Goal: Task Accomplishment & Management: Complete application form

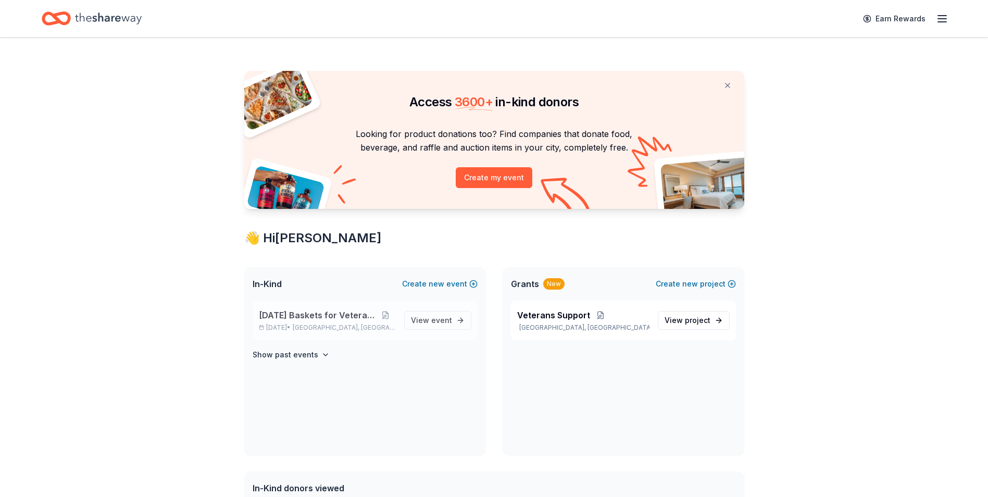
click at [351, 313] on span "[DATE] Baskets for Veterans" at bounding box center [317, 315] width 117 height 13
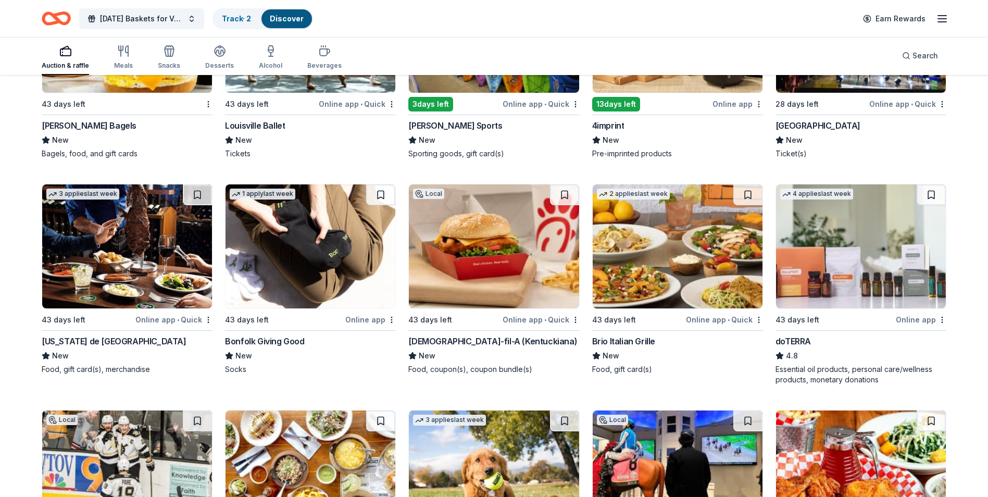
scroll to position [2696, 0]
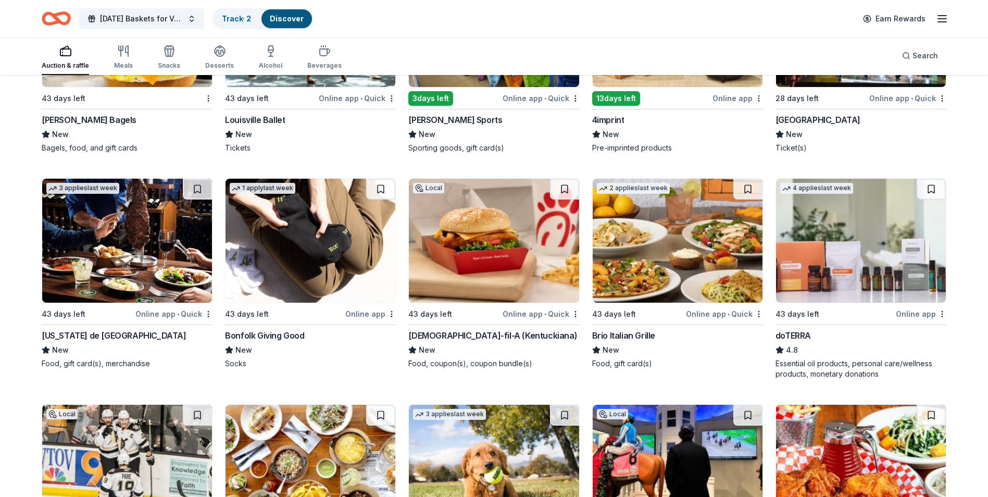
click at [451, 120] on div "Dunham's Sports" at bounding box center [455, 120] width 94 height 13
click at [232, 22] on link "Track · 2" at bounding box center [236, 18] width 29 height 9
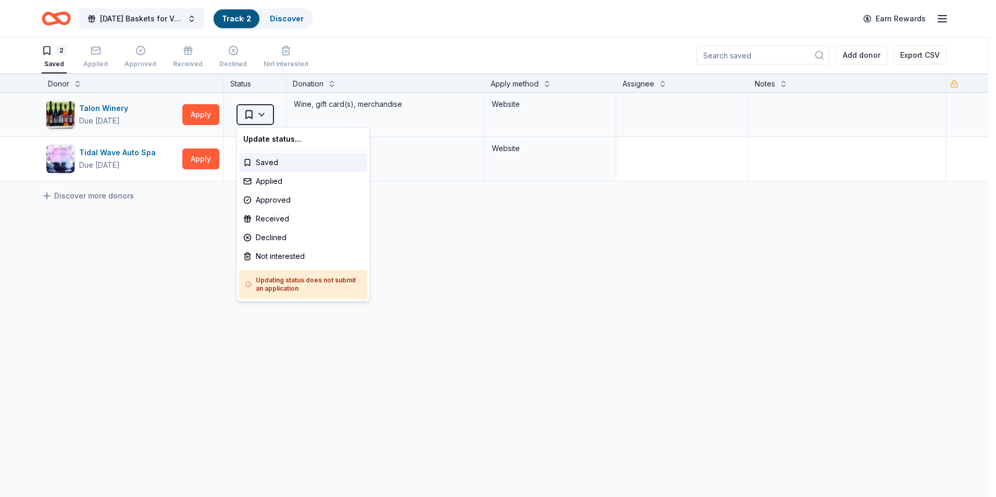
click at [262, 113] on html "Thanksgiving Baskets for Veterans Track · 2 Discover Earn Rewards 2 Saved Appli…" at bounding box center [498, 247] width 996 height 497
click at [261, 181] on div "Applied" at bounding box center [303, 181] width 128 height 19
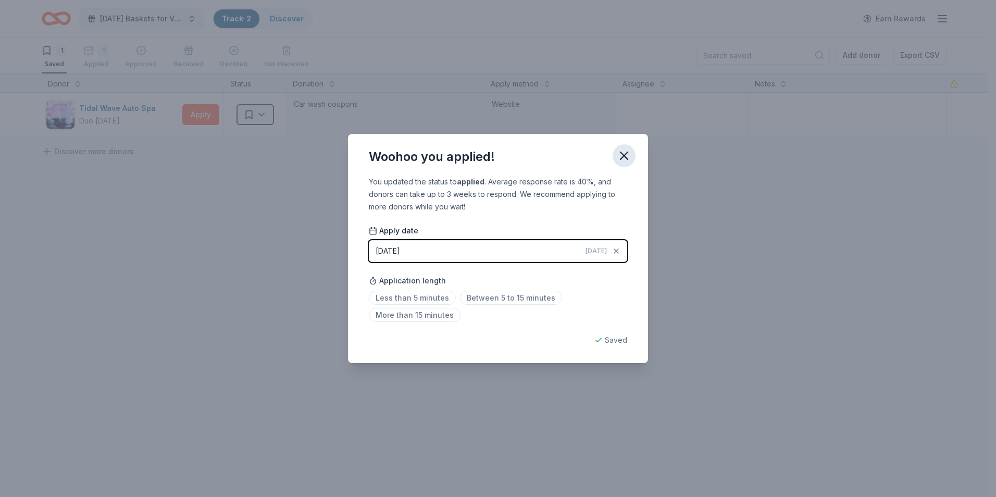
click at [626, 155] on icon "button" at bounding box center [624, 155] width 15 height 15
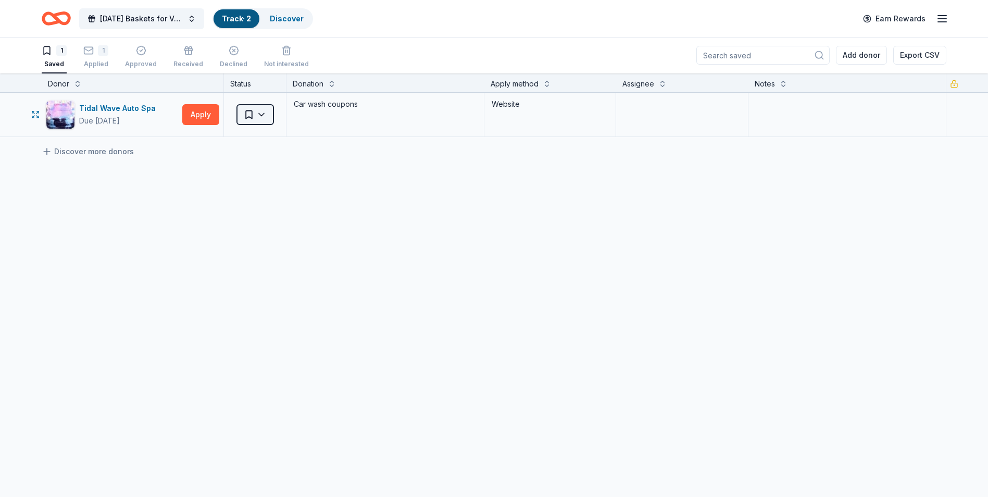
click at [268, 119] on html "Thanksgiving Baskets for Veterans Track · 2 Discover Earn Rewards 1 Saved 1 App…" at bounding box center [494, 247] width 988 height 497
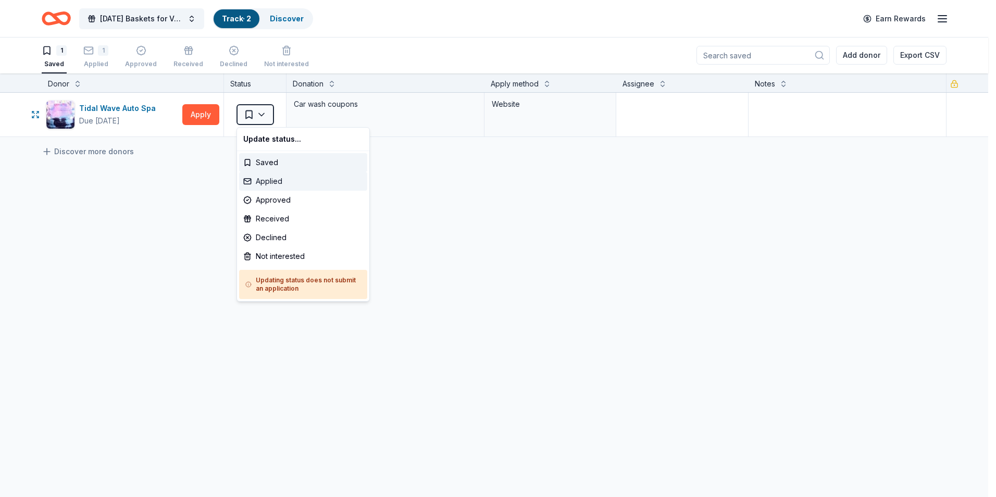
click at [279, 180] on div "Applied" at bounding box center [303, 181] width 128 height 19
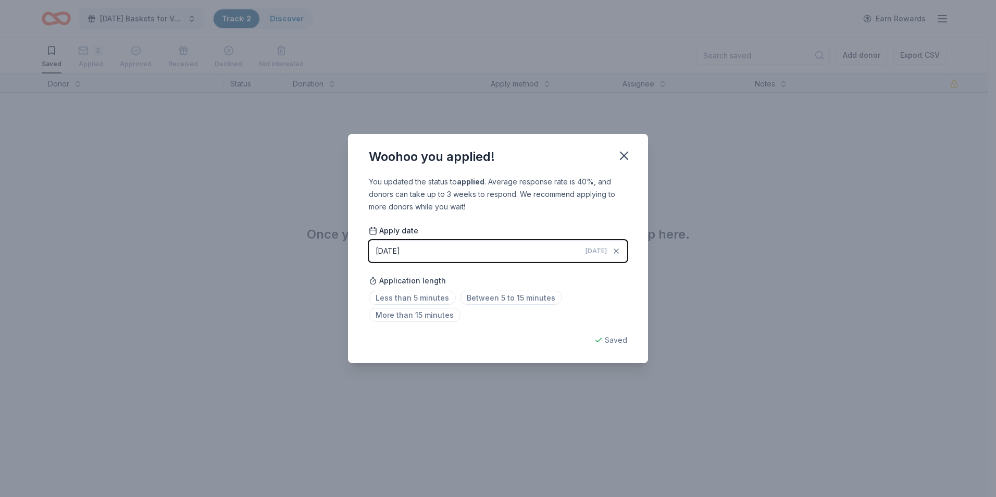
click at [620, 153] on icon "button" at bounding box center [624, 155] width 15 height 15
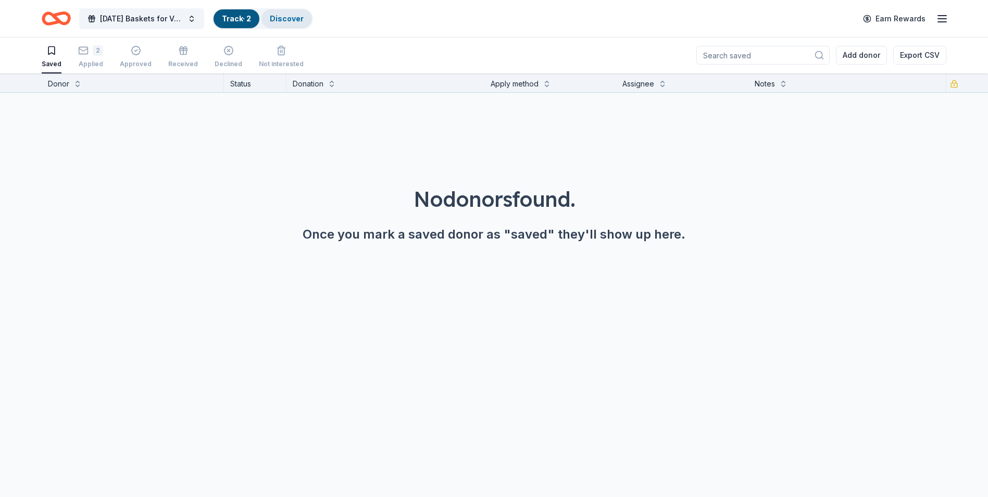
click at [269, 17] on div "Discover" at bounding box center [287, 18] width 51 height 19
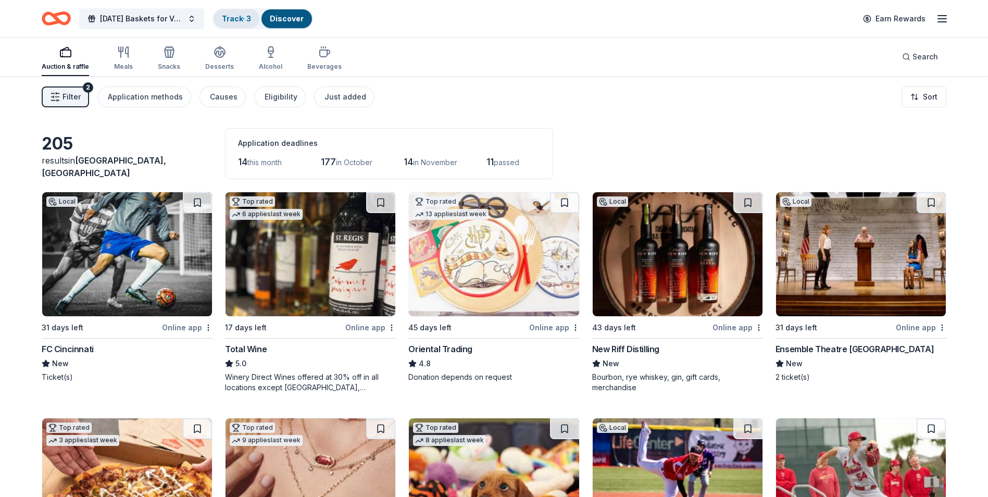
click at [237, 20] on link "Track · 3" at bounding box center [236, 18] width 29 height 9
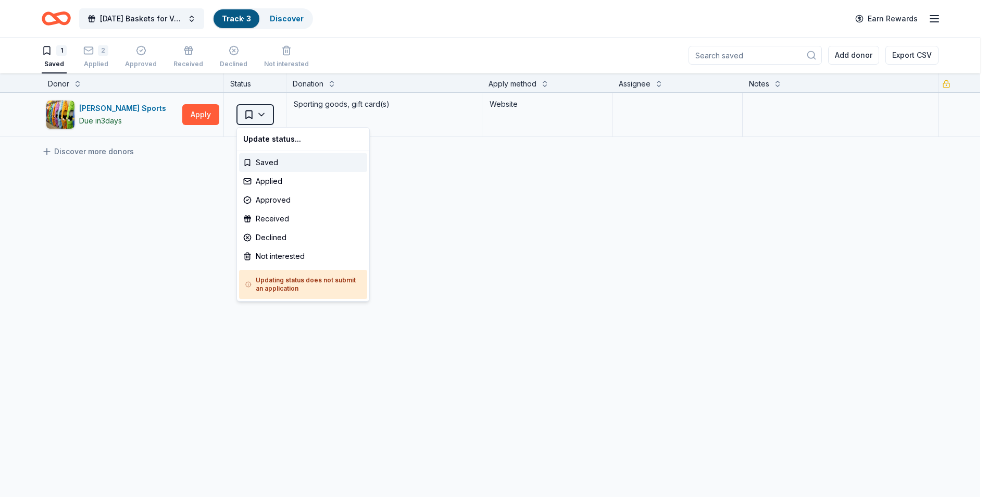
click at [259, 114] on html "Thanksgiving Baskets for Veterans Track · 3 Discover Earn Rewards 1 Saved 2 App…" at bounding box center [494, 247] width 988 height 497
click at [262, 179] on div "Applied" at bounding box center [303, 181] width 128 height 19
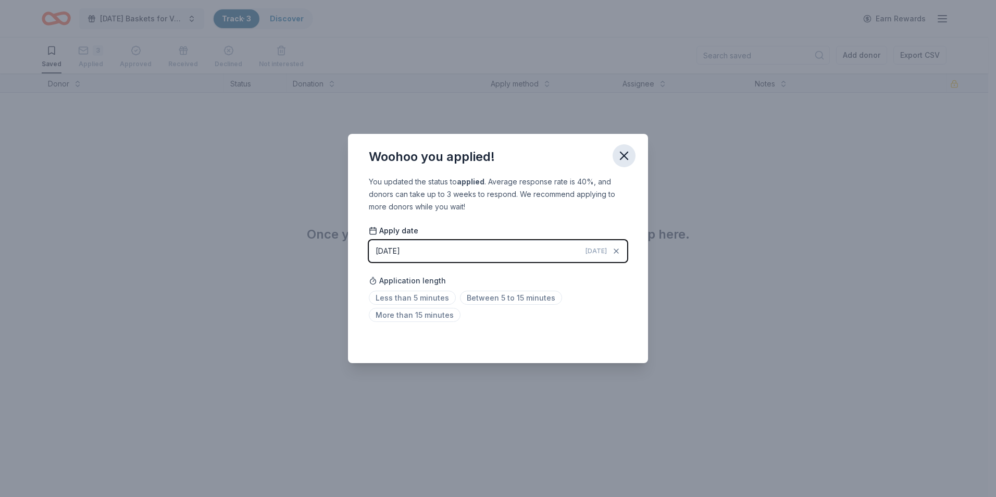
click at [624, 156] on icon "button" at bounding box center [624, 155] width 7 height 7
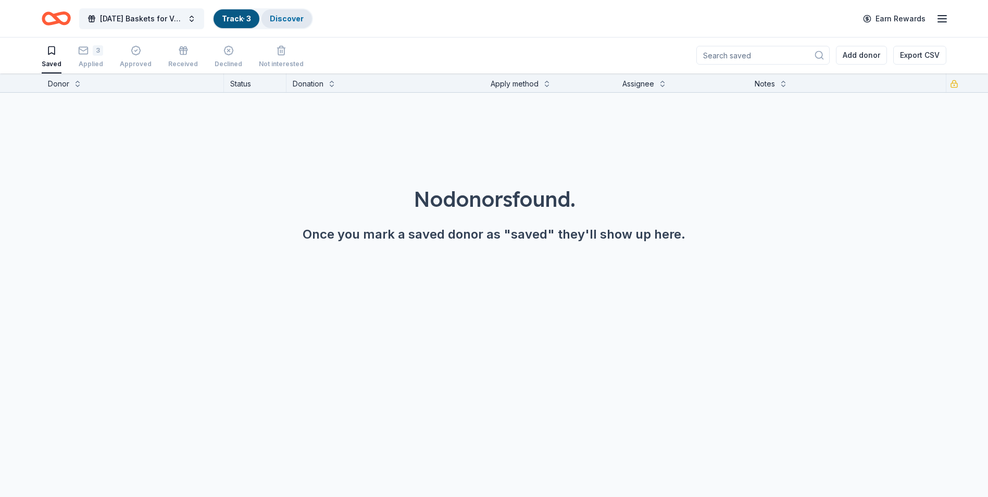
click at [294, 27] on div "Discover" at bounding box center [287, 18] width 51 height 19
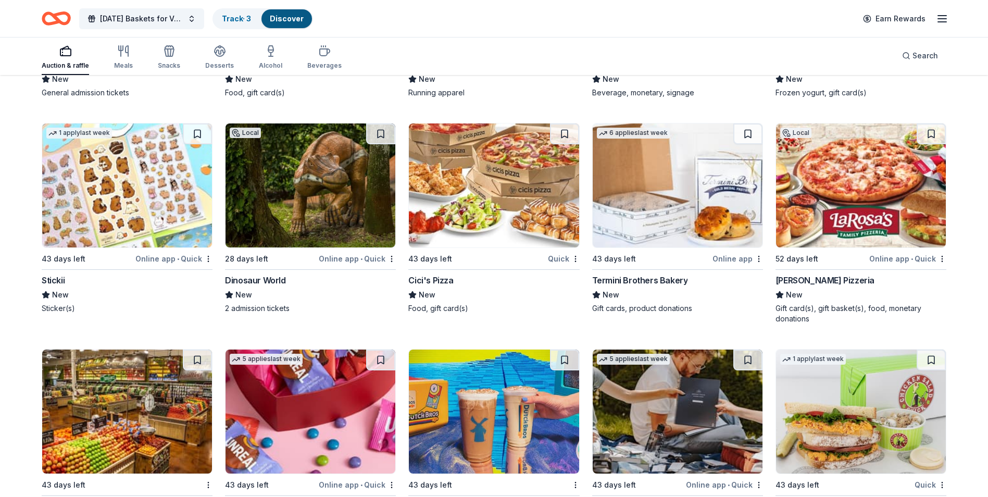
scroll to position [3944, 0]
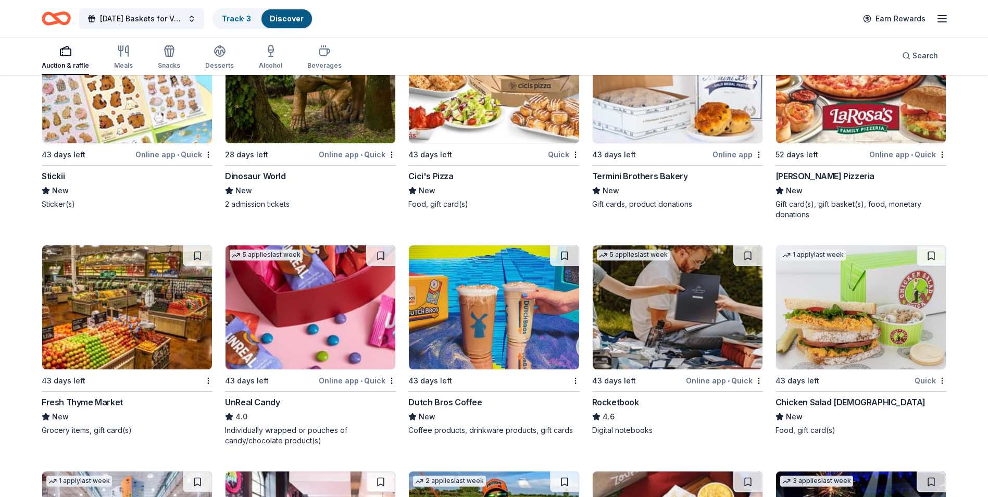
click at [264, 182] on div "Dinosaur World" at bounding box center [255, 176] width 60 height 13
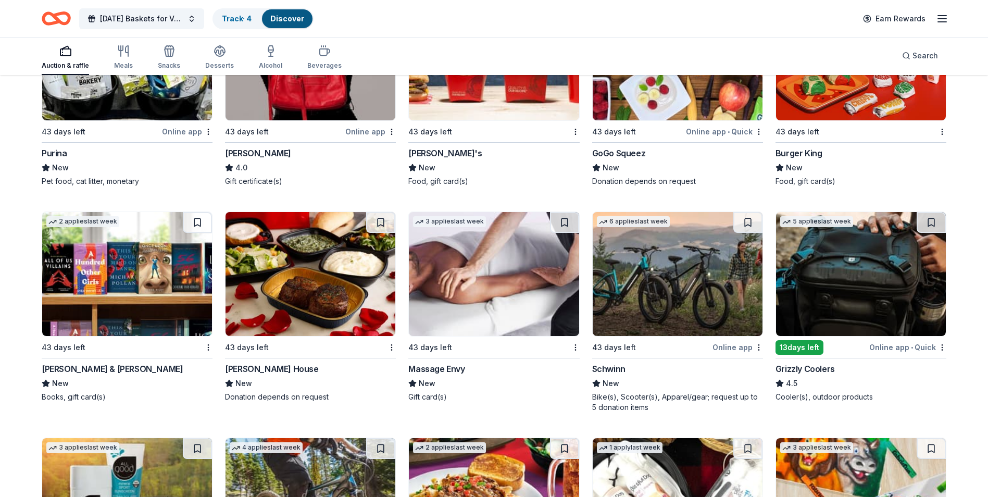
scroll to position [6293, 0]
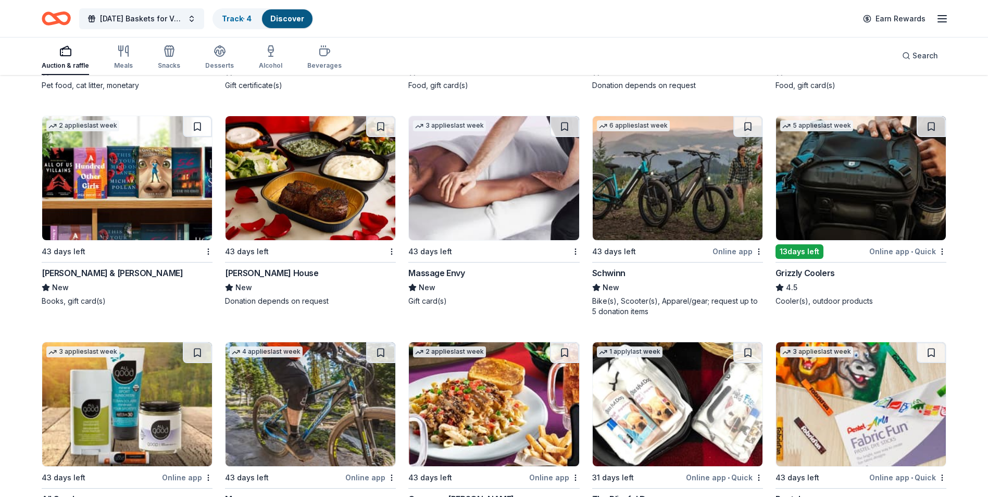
click at [450, 279] on div "Massage Envy" at bounding box center [436, 273] width 56 height 13
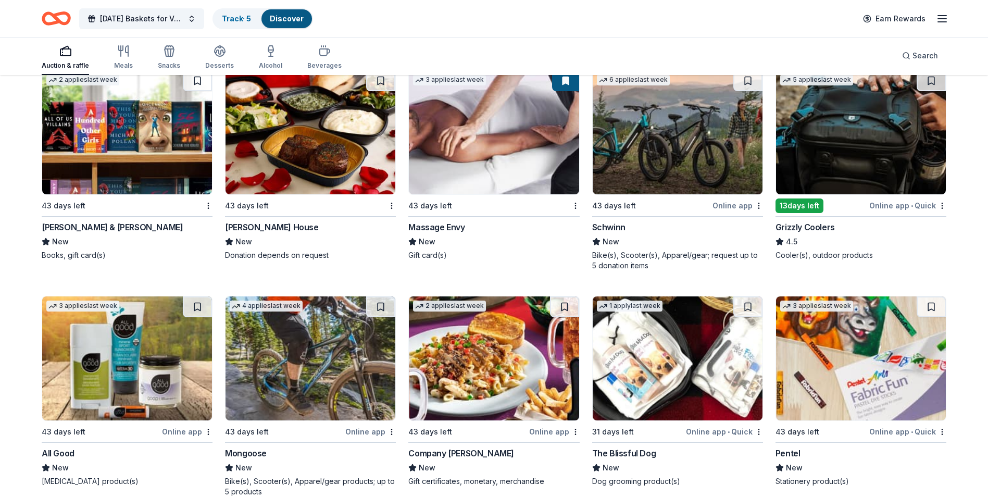
scroll to position [6397, 0]
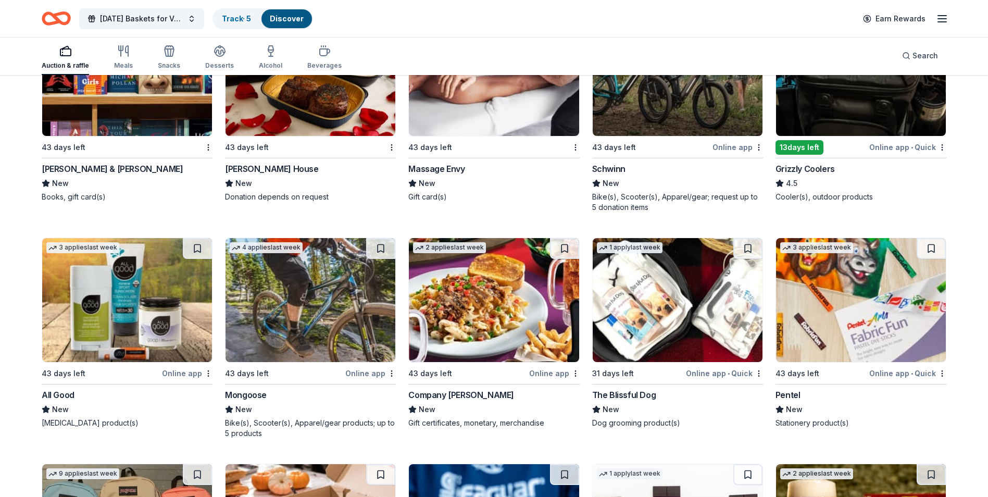
click at [804, 175] on div "Grizzly Coolers" at bounding box center [805, 169] width 59 height 13
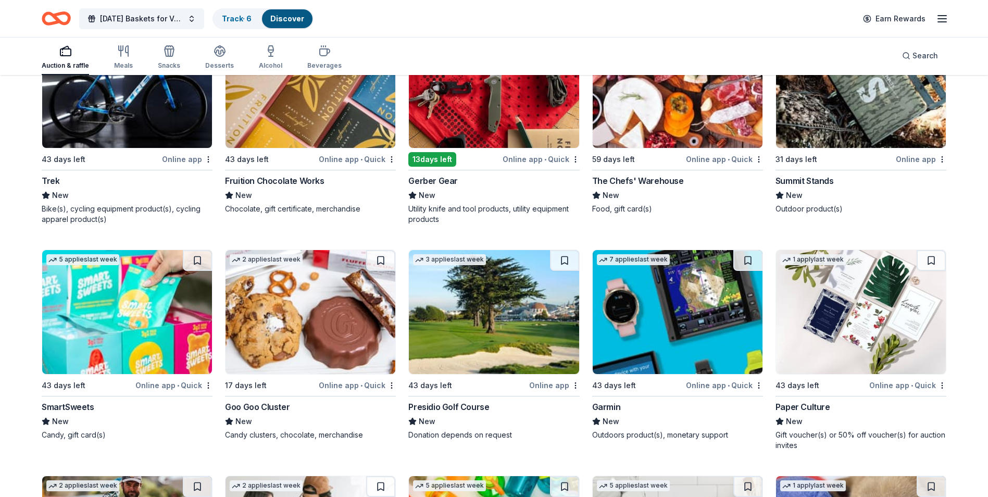
scroll to position [7461, 0]
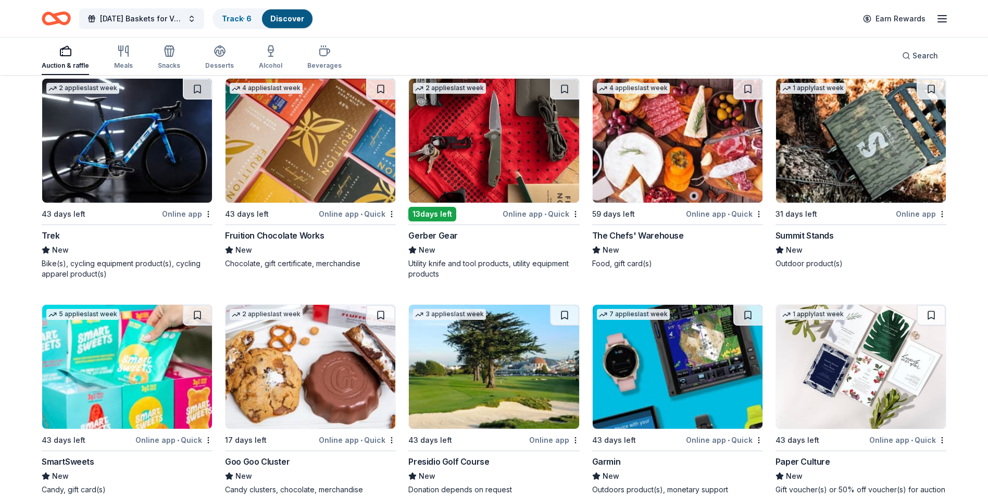
click at [435, 242] on div "Gerber Gear" at bounding box center [432, 235] width 49 height 13
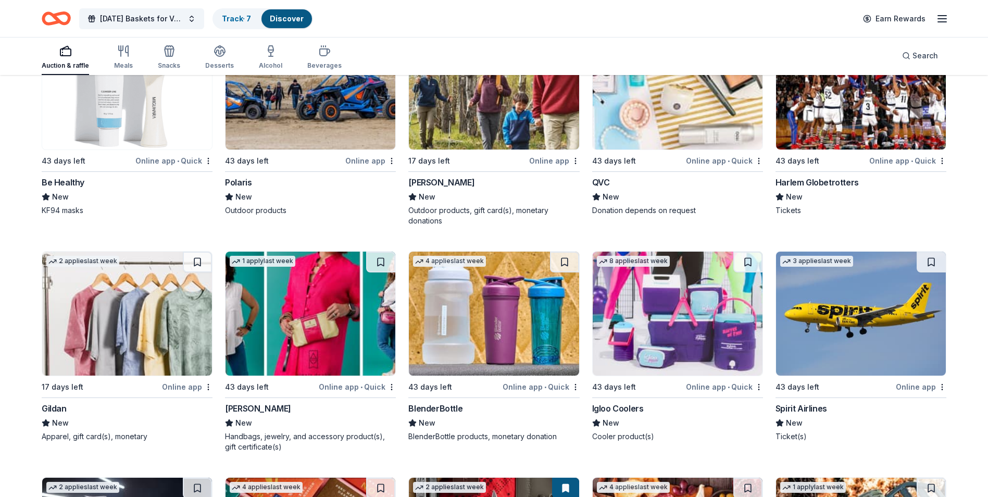
scroll to position [6992, 0]
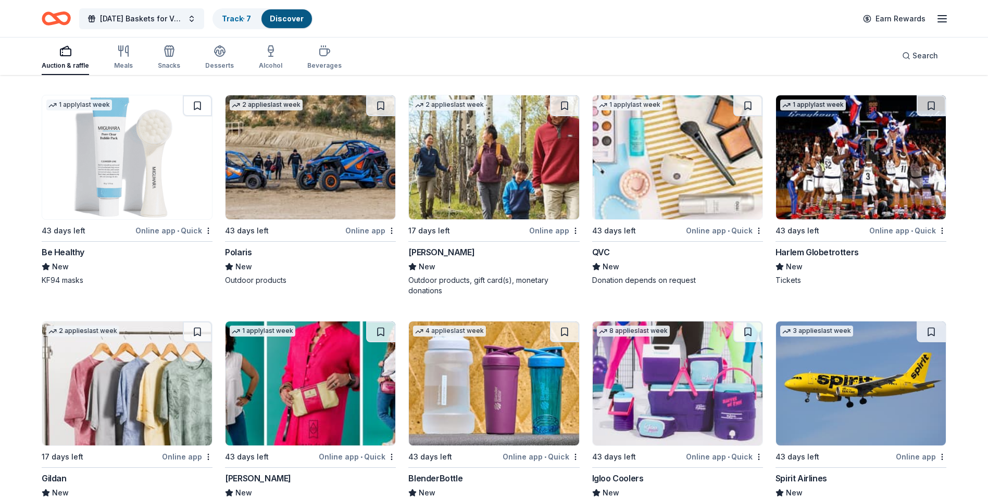
click at [799, 258] on div "Harlem Globetrotters" at bounding box center [817, 252] width 83 height 13
click at [230, 258] on div "Polaris" at bounding box center [238, 252] width 27 height 13
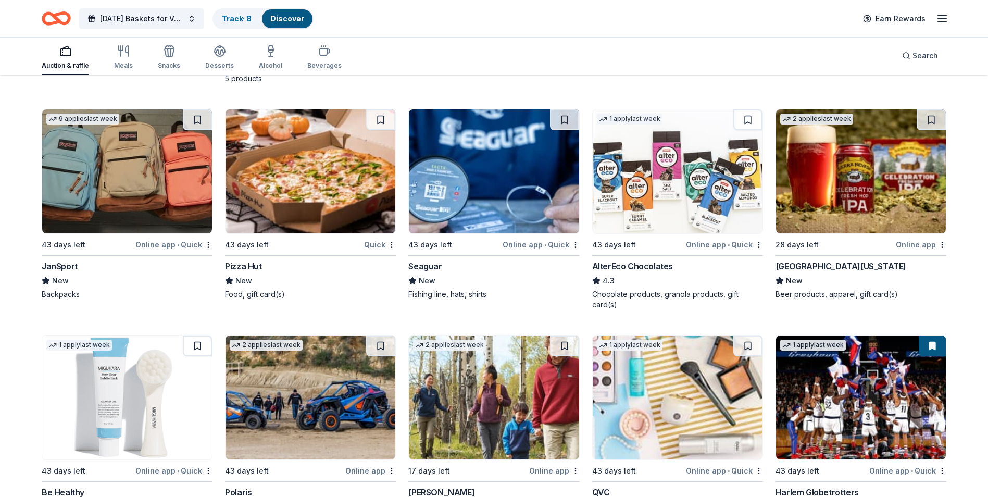
scroll to position [6731, 0]
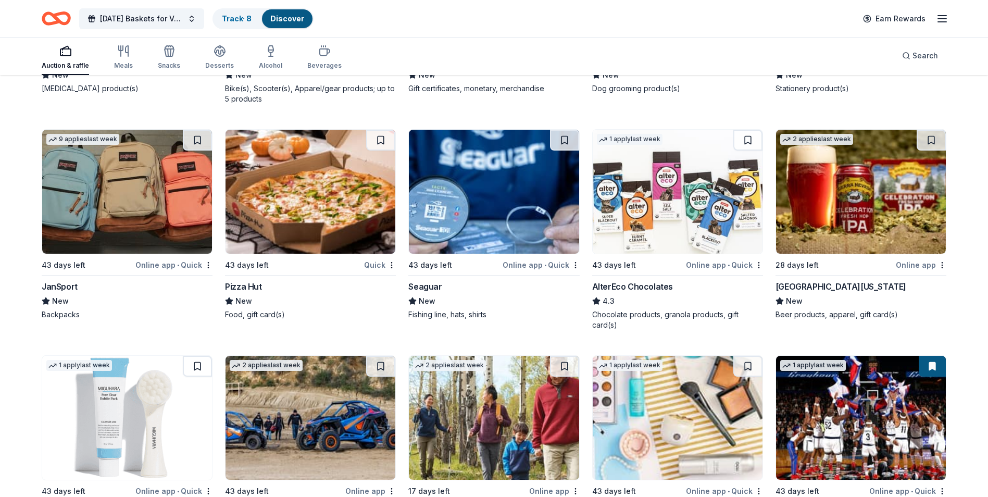
click at [816, 293] on div "Sierra Nevada" at bounding box center [841, 286] width 131 height 13
click at [791, 293] on div "Sierra Nevada" at bounding box center [841, 286] width 131 height 13
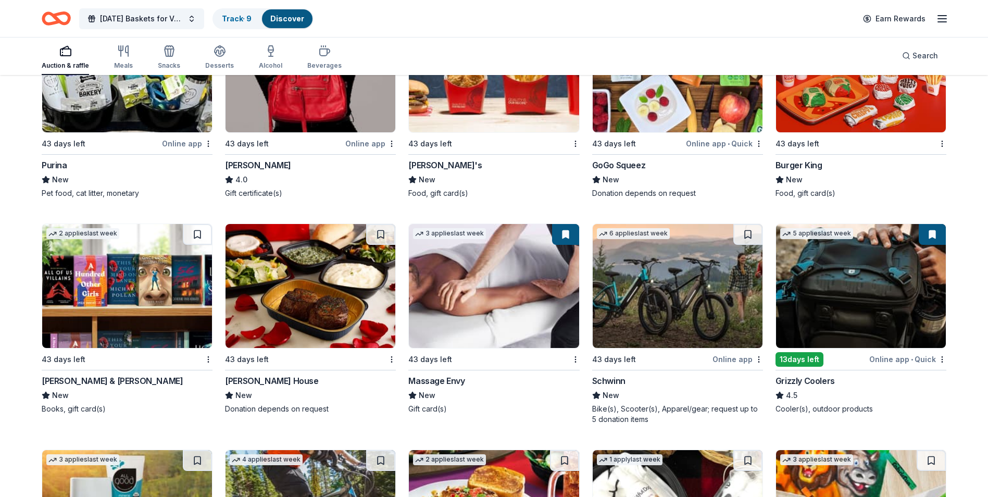
scroll to position [6158, 0]
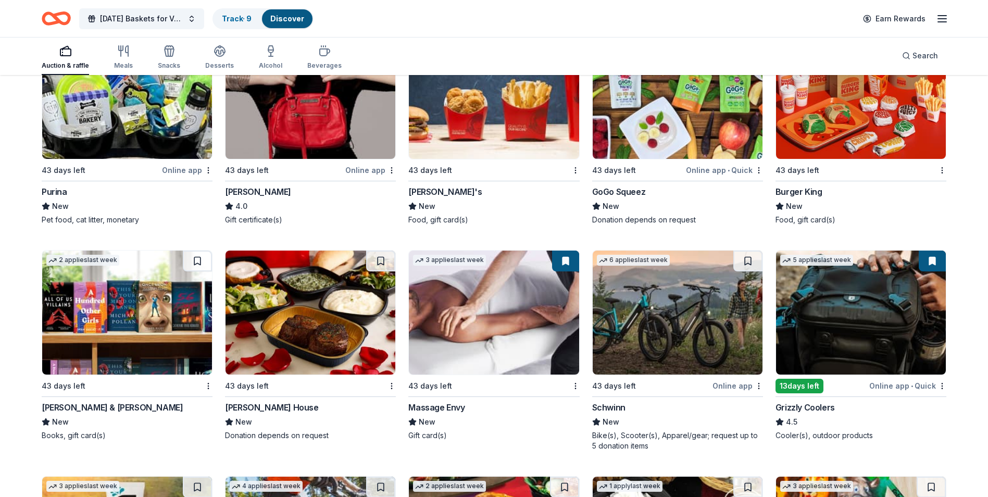
click at [77, 414] on div "Barnes & Noble" at bounding box center [112, 407] width 141 height 13
click at [297, 414] on div "Ruth's Chris Steak House" at bounding box center [271, 407] width 93 height 13
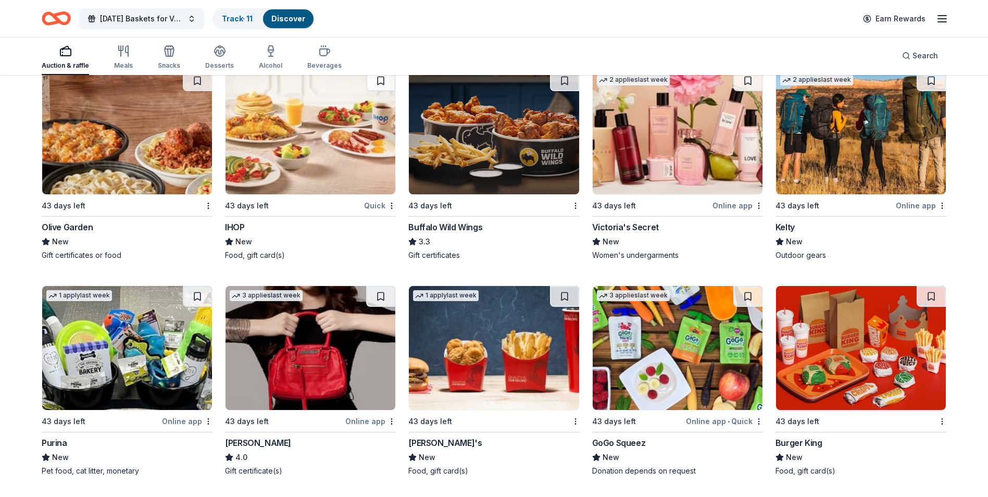
scroll to position [5898, 0]
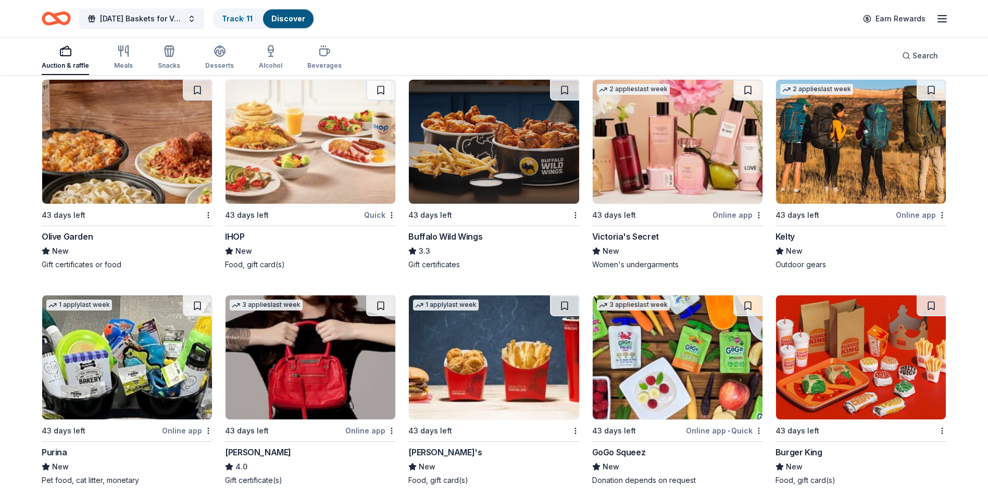
click at [612, 243] on div "Victoria's Secret" at bounding box center [625, 236] width 67 height 13
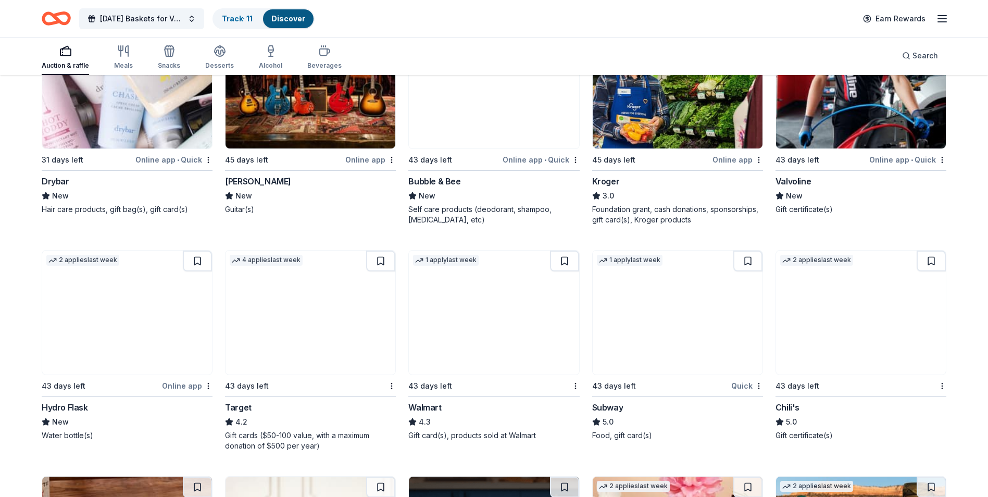
scroll to position [5481, 0]
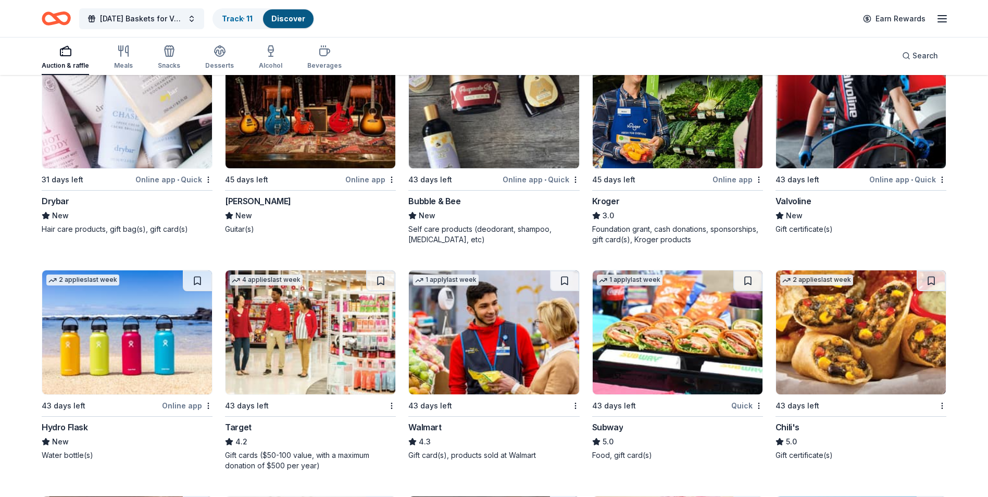
click at [802, 207] on div "Valvoline" at bounding box center [793, 201] width 35 height 13
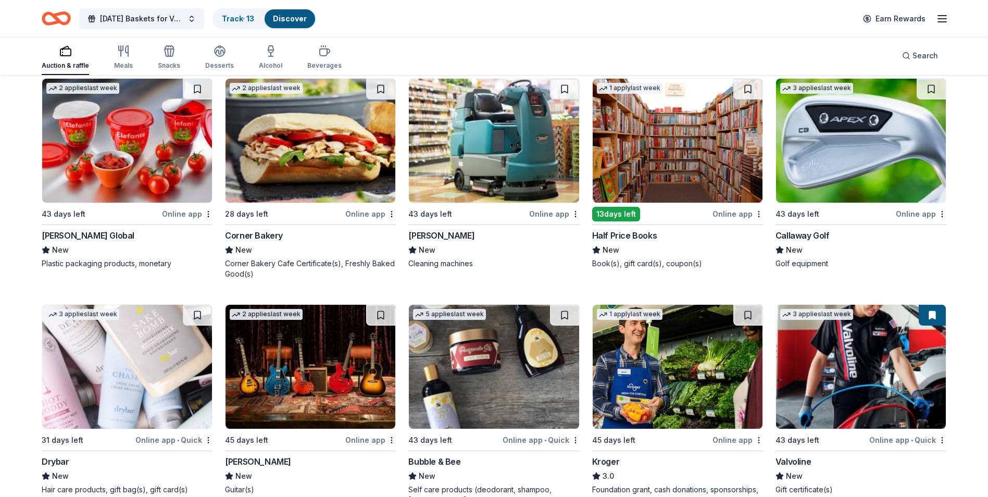
scroll to position [5168, 0]
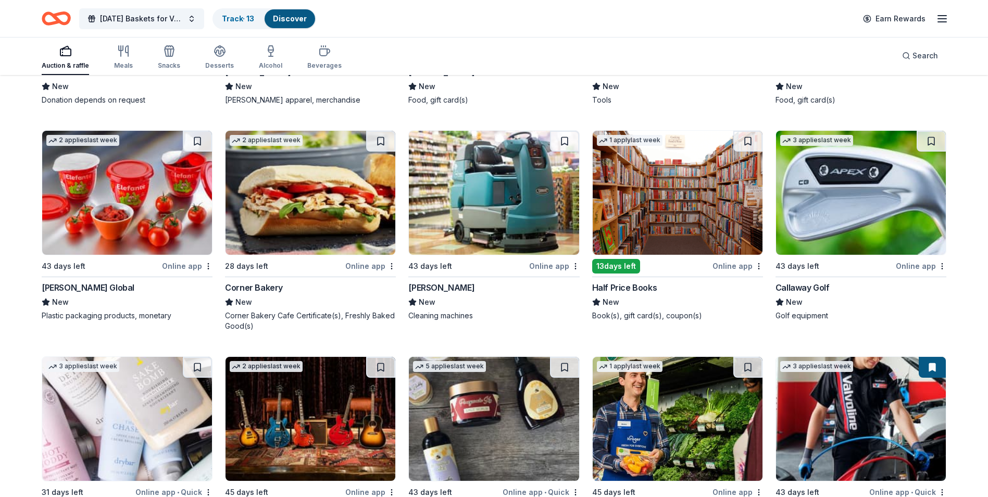
click at [626, 294] on div "Half Price Books" at bounding box center [624, 287] width 65 height 13
click at [636, 294] on div "Half Price Books" at bounding box center [624, 287] width 65 height 13
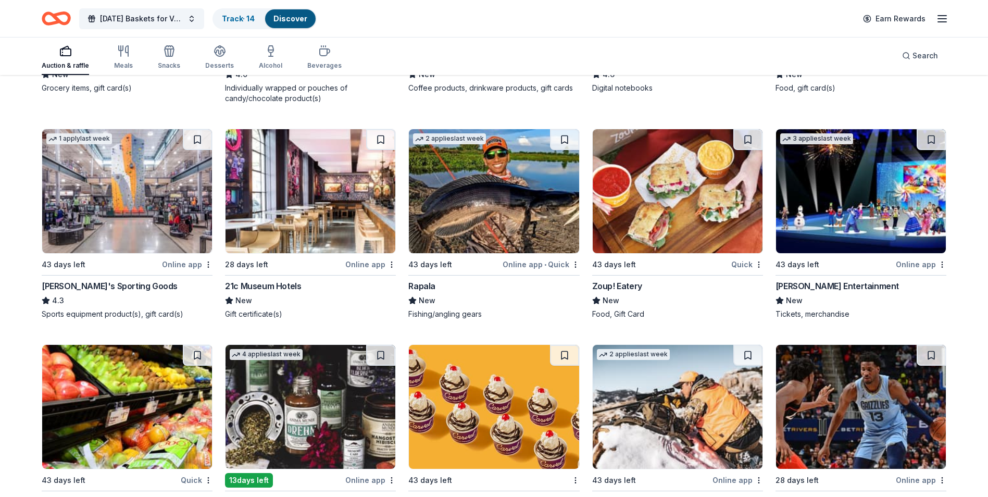
scroll to position [4283, 0]
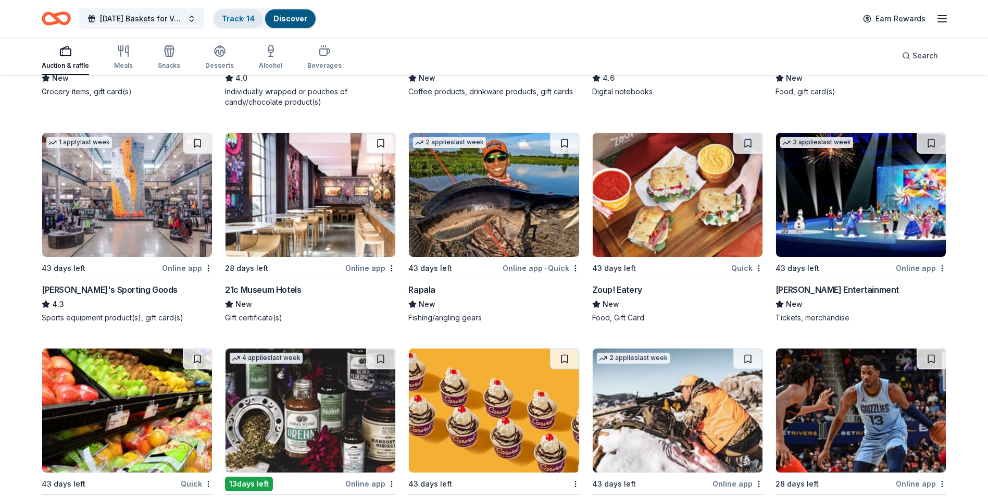
click at [231, 14] on link "Track · 14" at bounding box center [238, 18] width 33 height 9
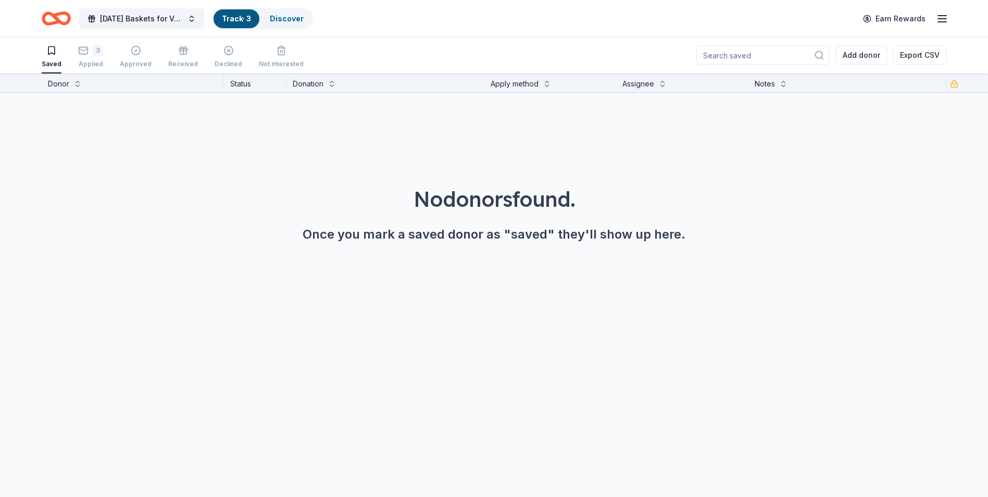
scroll to position [1, 0]
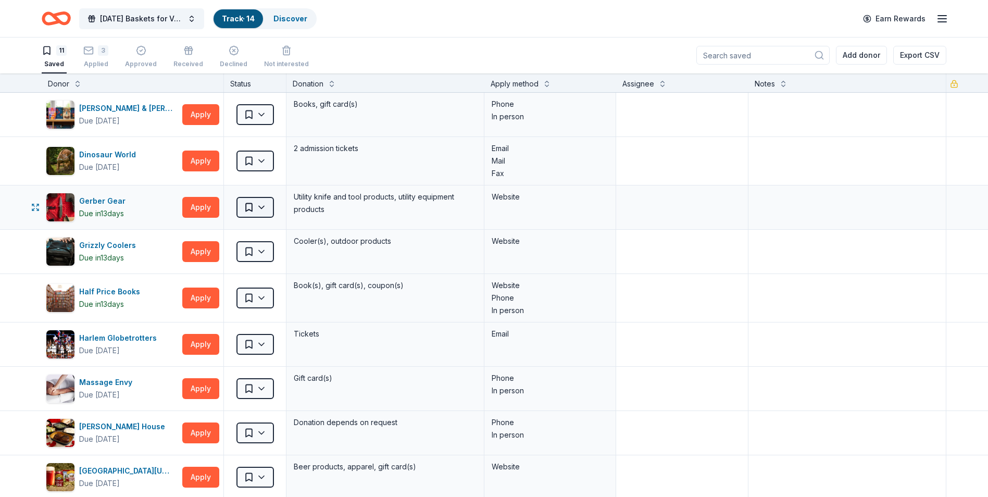
click at [267, 208] on html "Thanksgiving Baskets for Veterans Track · 14 Discover Earn Rewards 11 Saved 3 A…" at bounding box center [494, 247] width 988 height 497
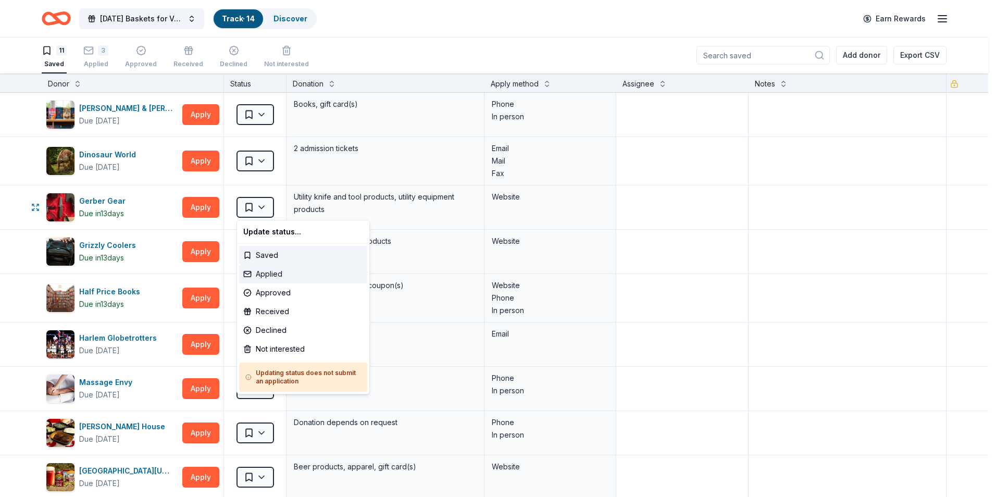
click at [267, 277] on div "Applied" at bounding box center [303, 274] width 128 height 19
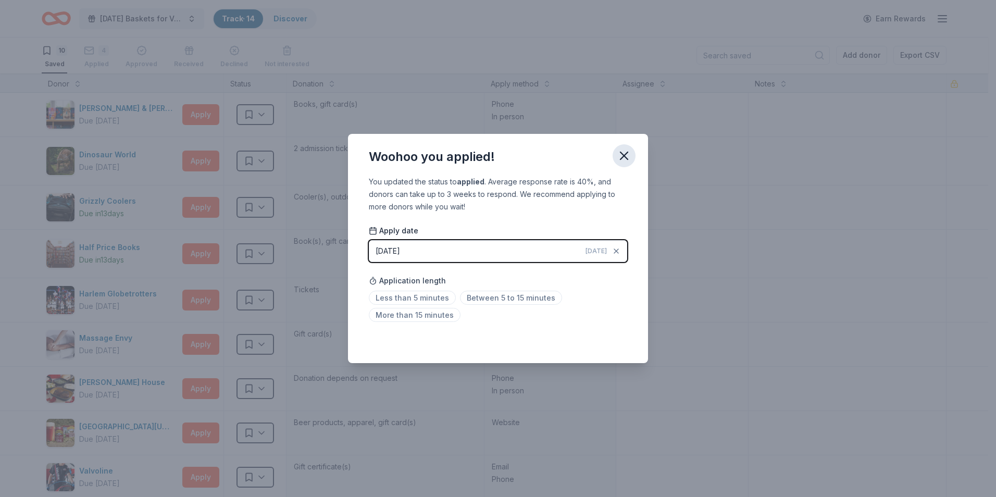
click at [626, 150] on icon "button" at bounding box center [624, 155] width 15 height 15
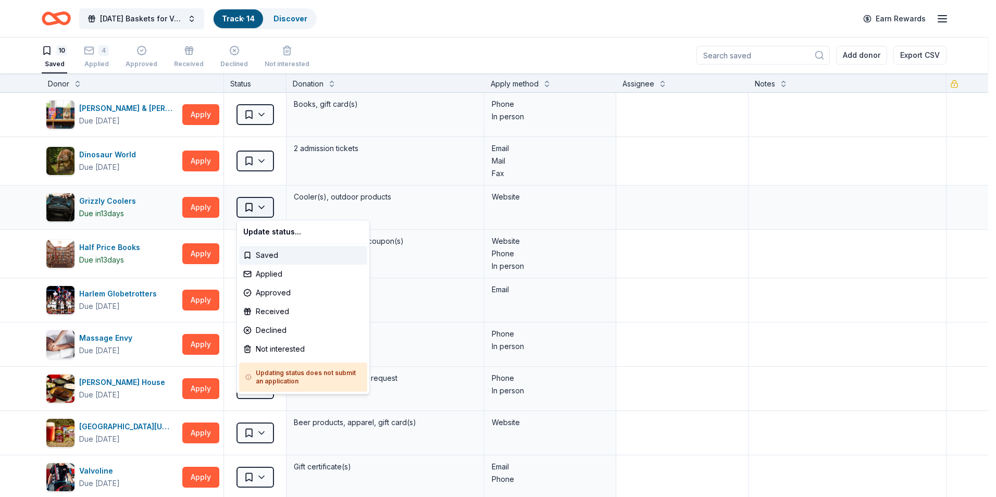
click at [256, 206] on html "Thanksgiving Baskets for Veterans Track · 14 Discover Earn Rewards 10 Saved 4 A…" at bounding box center [498, 247] width 996 height 497
click at [264, 272] on div "Applied" at bounding box center [303, 274] width 128 height 19
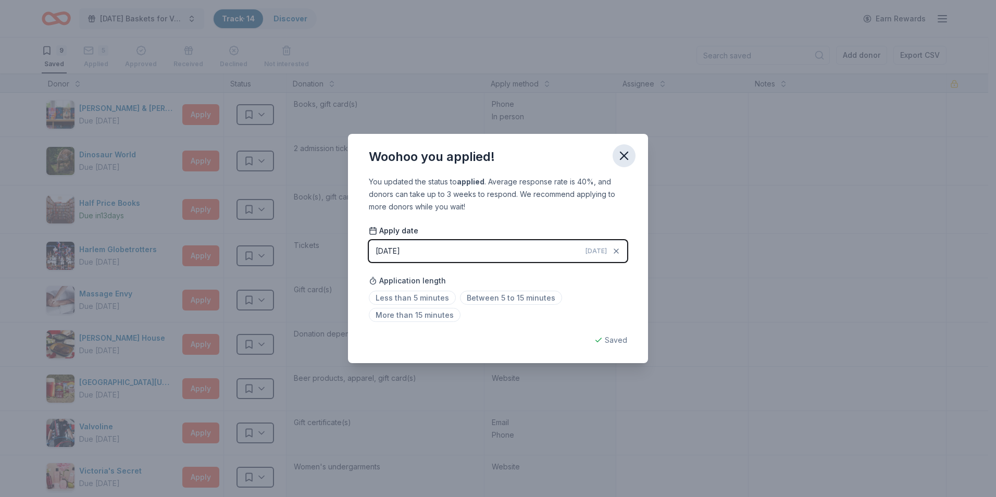
click at [625, 155] on icon "button" at bounding box center [624, 155] width 7 height 7
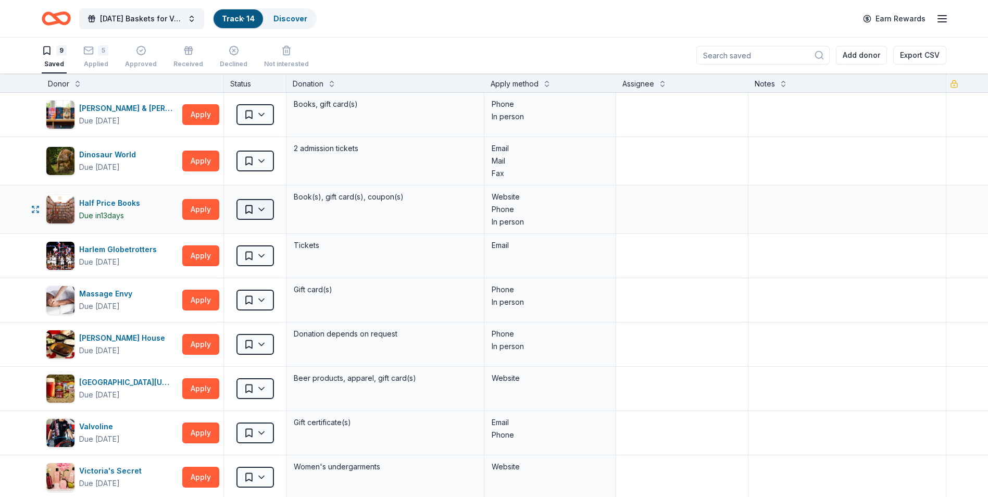
click at [263, 206] on html "Thanksgiving Baskets for Veterans Track · 14 Discover Earn Rewards 9 Saved 5 Ap…" at bounding box center [494, 247] width 988 height 497
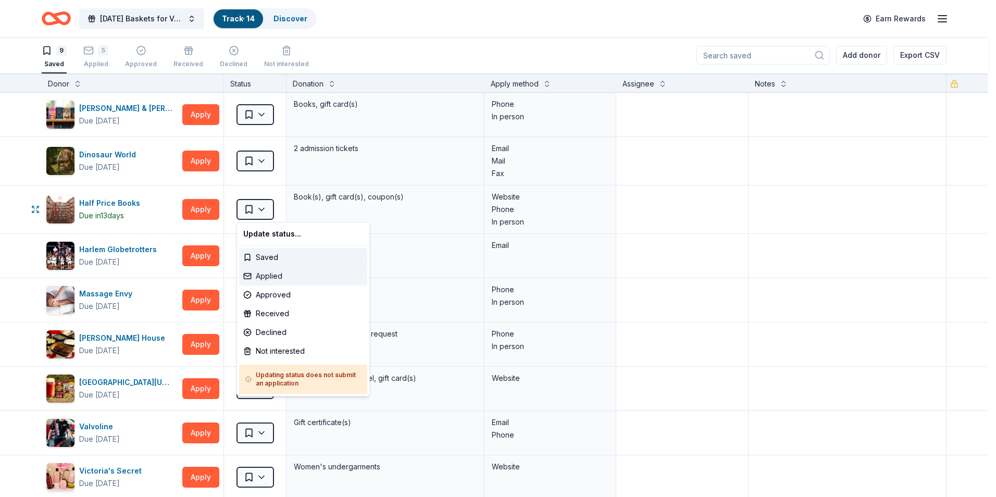
click at [269, 278] on div "Applied" at bounding box center [303, 276] width 128 height 19
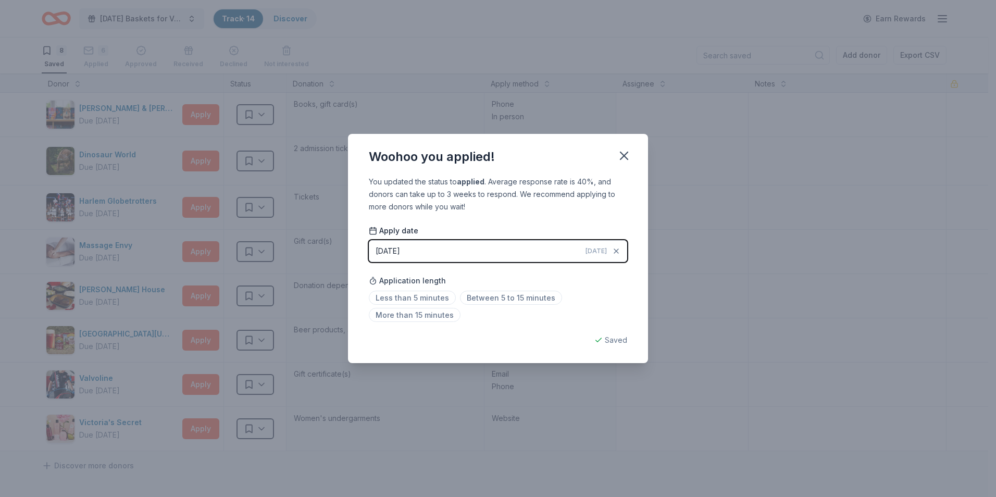
click at [632, 161] on button "button" at bounding box center [624, 155] width 23 height 23
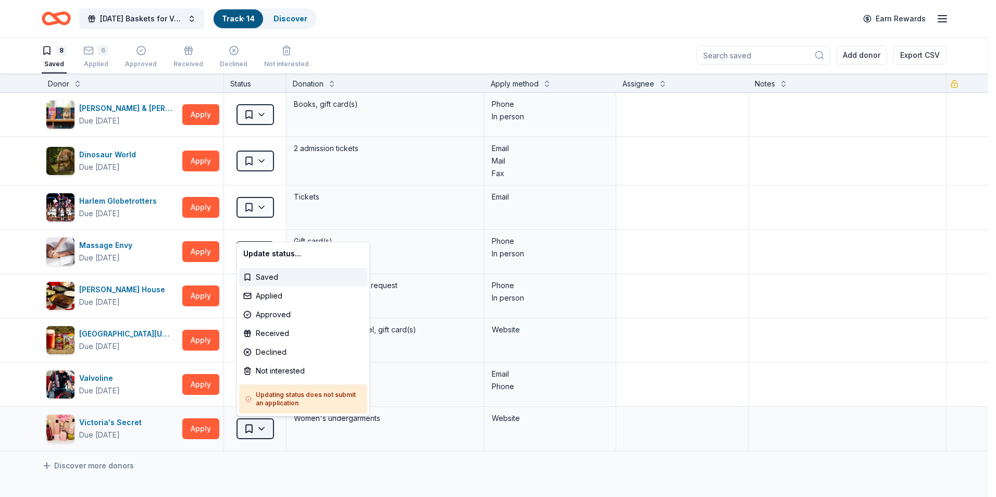
click at [264, 432] on html "Thanksgiving Baskets for Veterans Track · 14 Discover Earn Rewards 8 Saved 6 Ap…" at bounding box center [498, 247] width 996 height 497
click at [283, 369] on div "Not interested" at bounding box center [303, 371] width 128 height 19
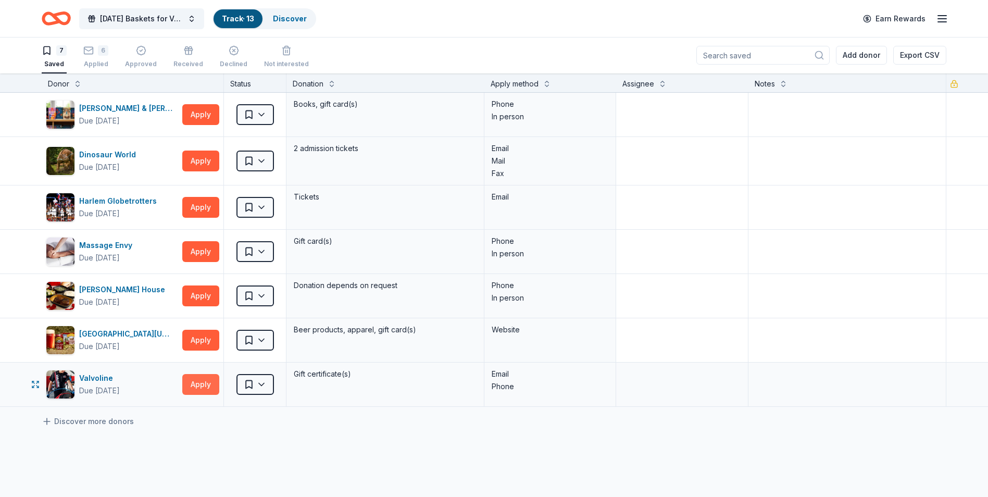
click at [200, 381] on button "Apply" at bounding box center [200, 384] width 37 height 21
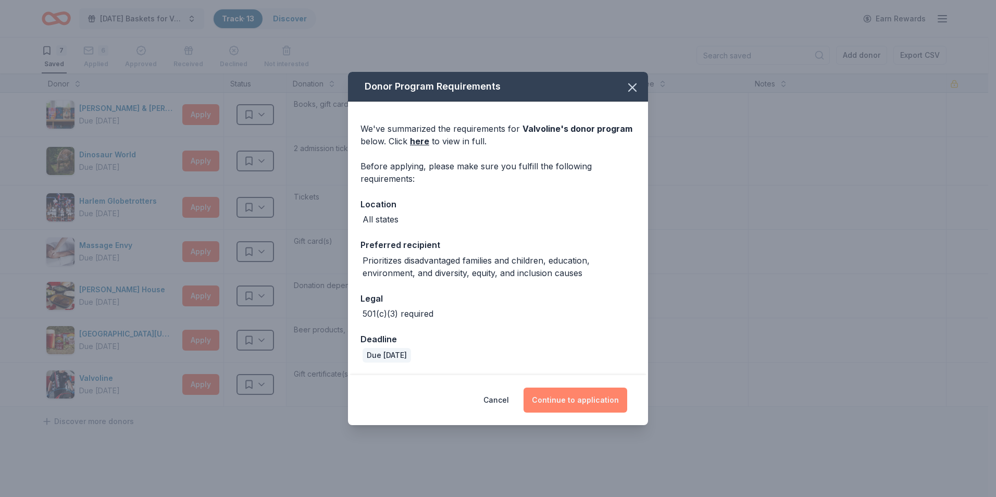
click at [585, 396] on button "Continue to application" at bounding box center [576, 400] width 104 height 25
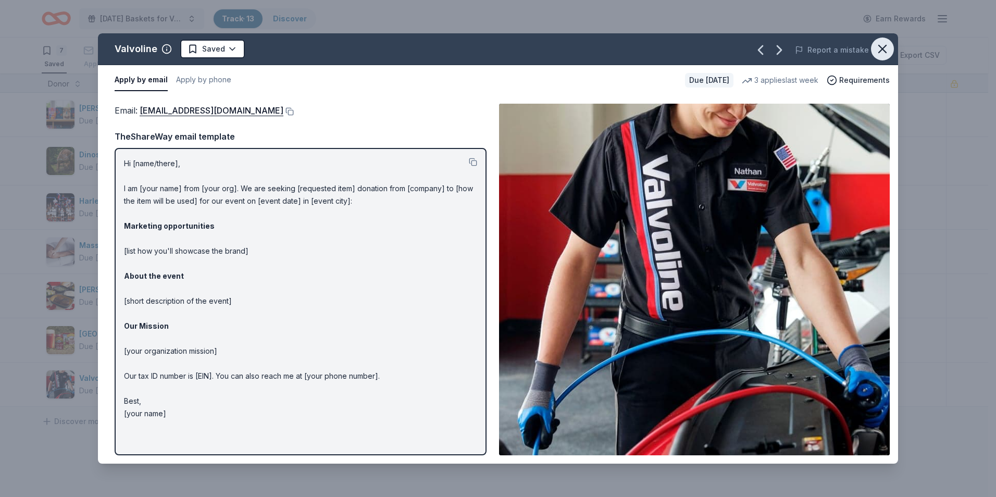
click at [880, 54] on icon "button" at bounding box center [882, 49] width 15 height 15
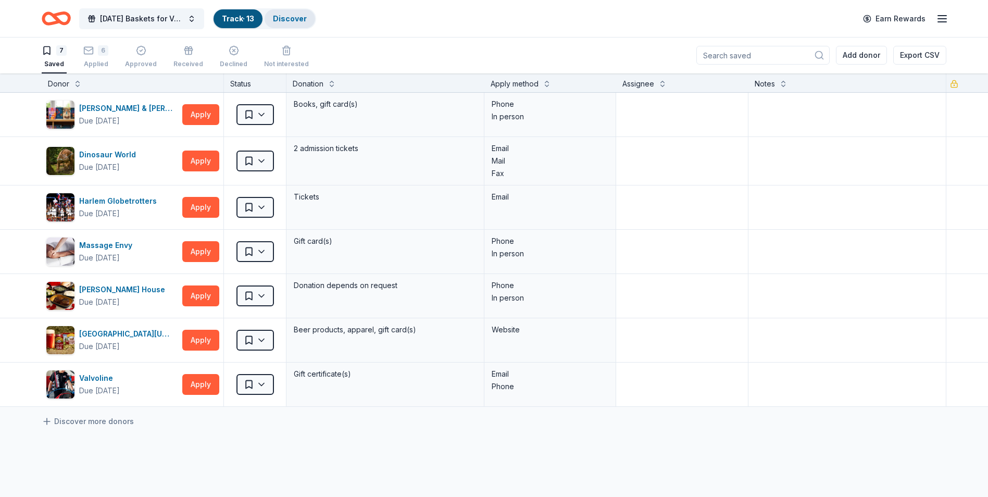
click at [285, 16] on link "Discover" at bounding box center [290, 18] width 34 height 9
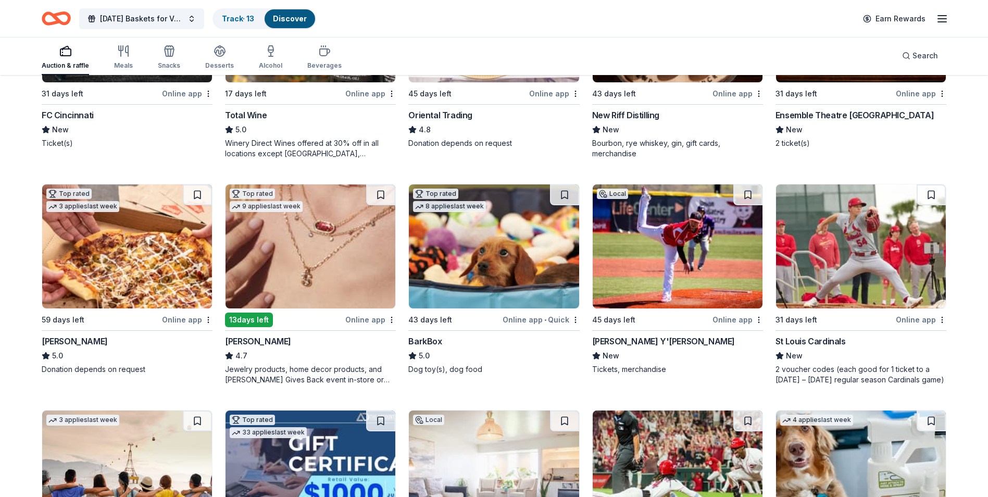
scroll to position [208, 0]
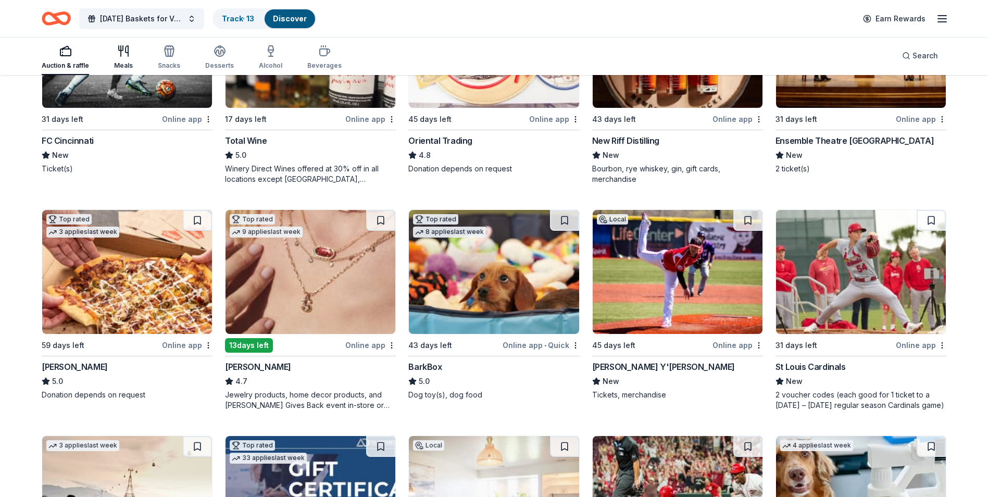
click at [122, 50] on icon "button" at bounding box center [121, 48] width 4 height 5
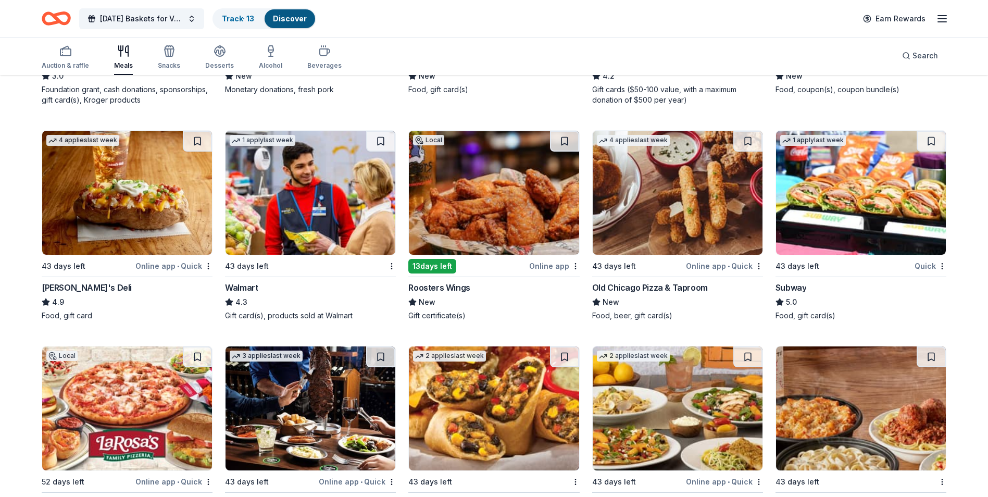
scroll to position [834, 0]
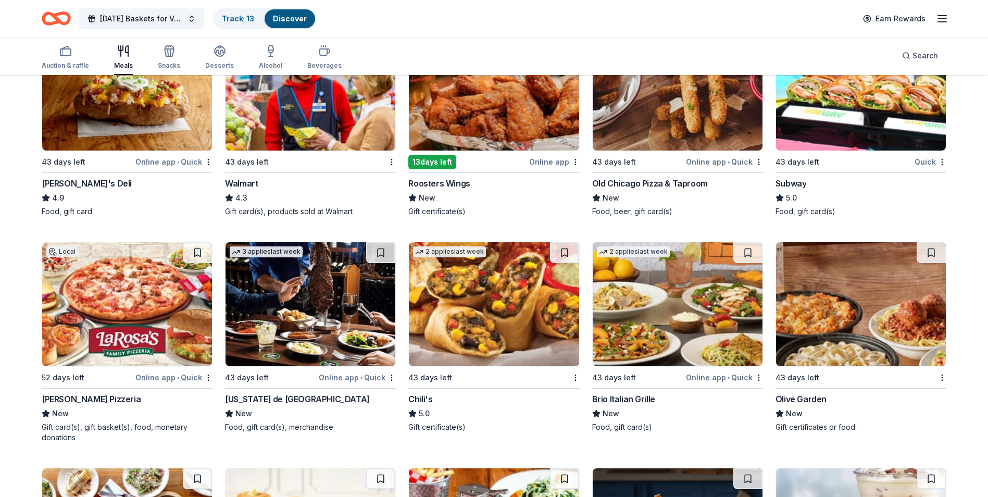
click at [231, 396] on div "Texas de Brazil" at bounding box center [297, 399] width 145 height 13
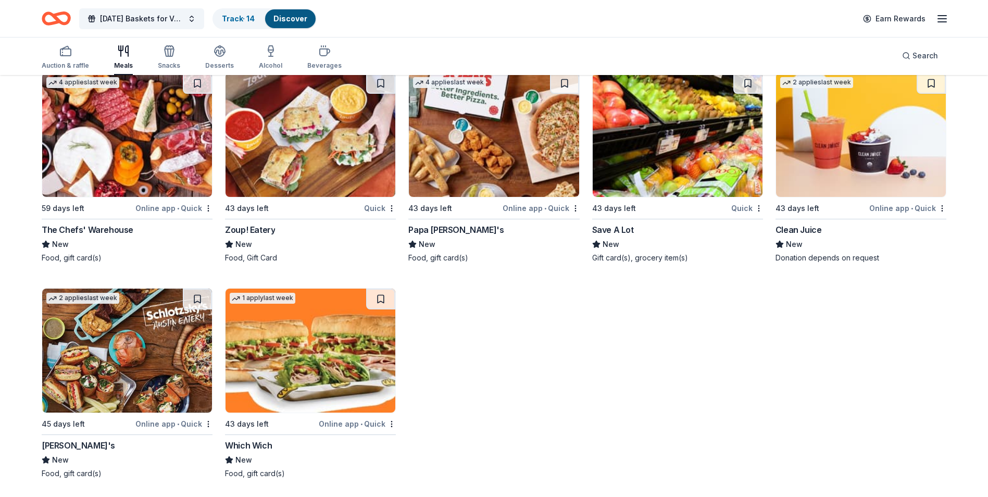
scroll to position [1879, 0]
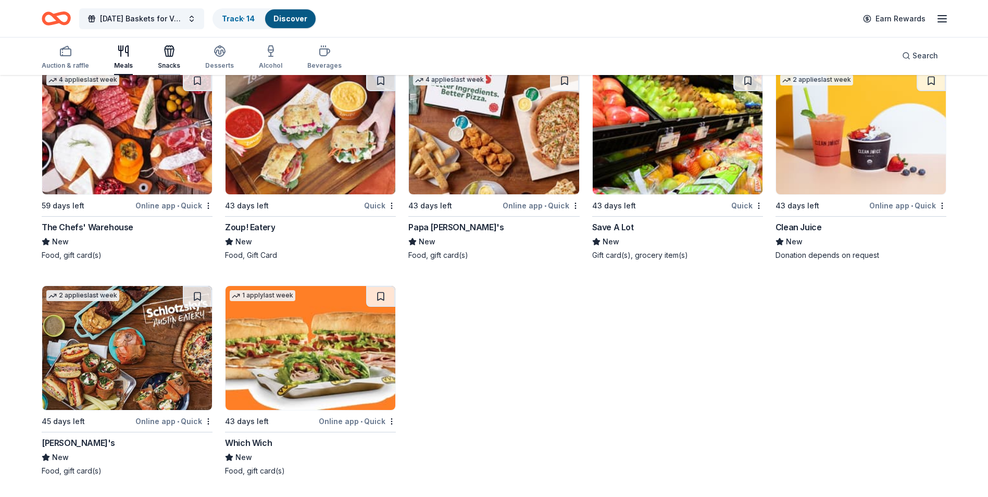
click at [158, 54] on div "button" at bounding box center [169, 51] width 22 height 13
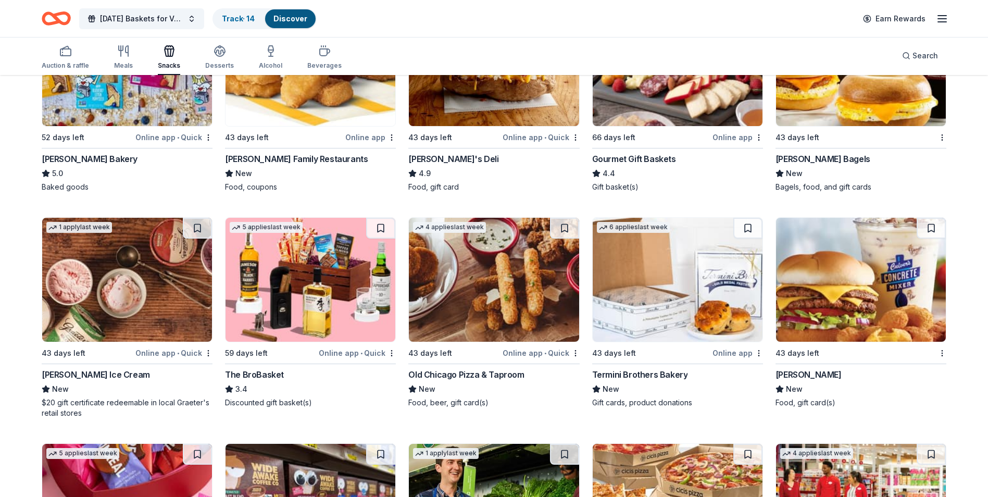
scroll to position [417, 0]
click at [279, 373] on div "The BroBasket" at bounding box center [254, 374] width 59 height 13
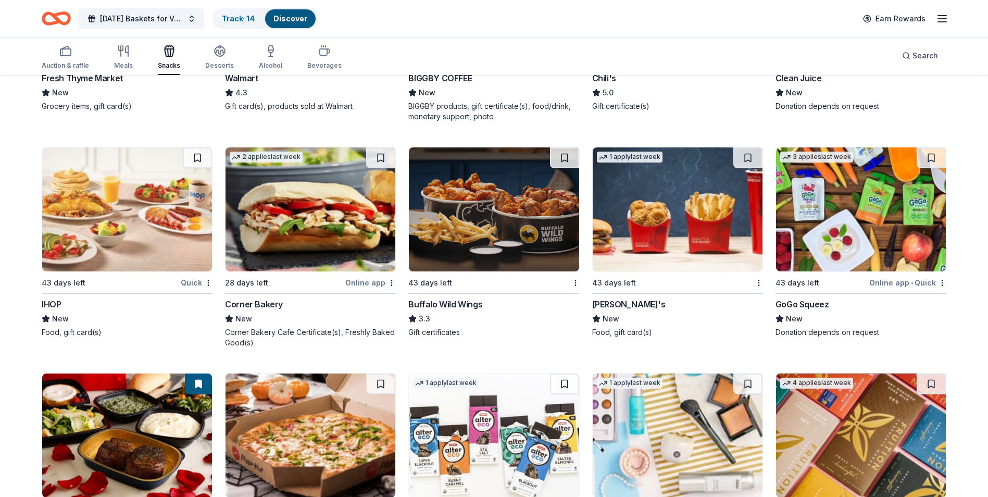
scroll to position [1176, 0]
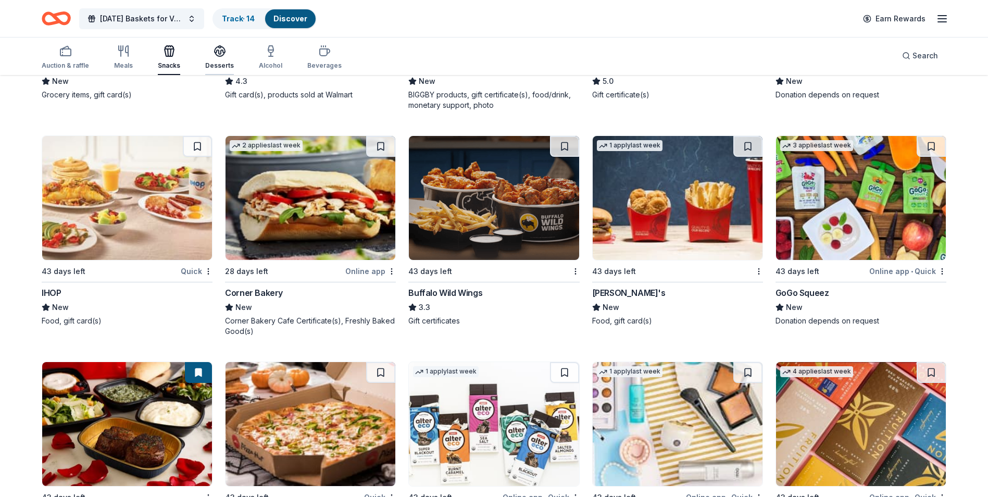
click at [222, 58] on div "Desserts" at bounding box center [219, 57] width 29 height 25
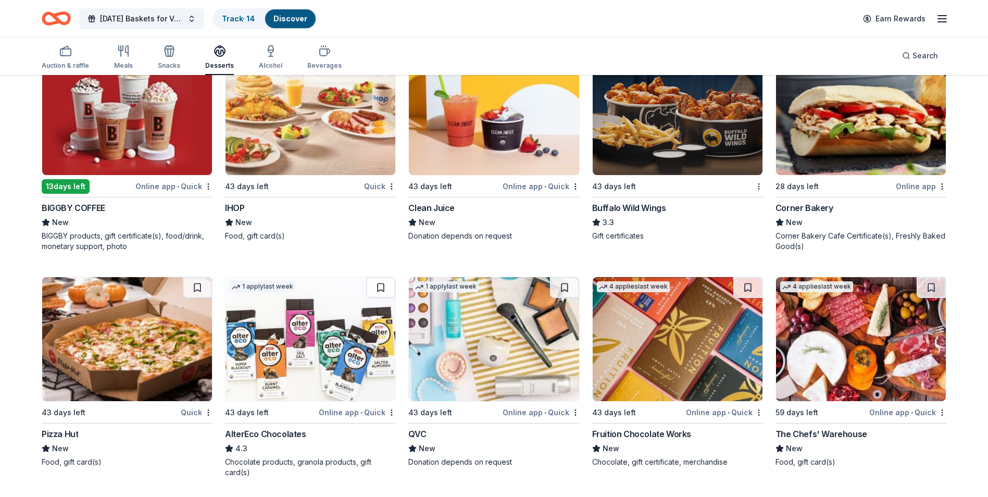
scroll to position [821, 0]
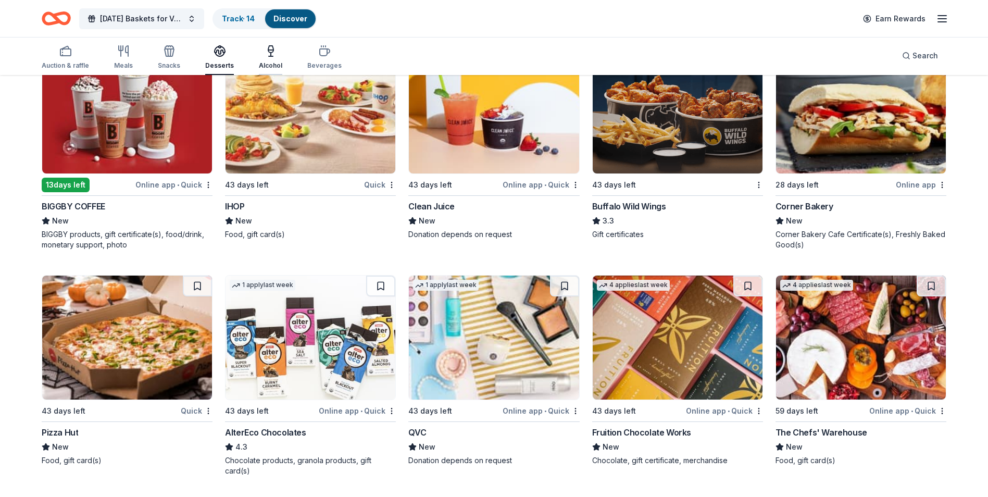
click at [268, 50] on icon "button" at bounding box center [270, 50] width 5 height 0
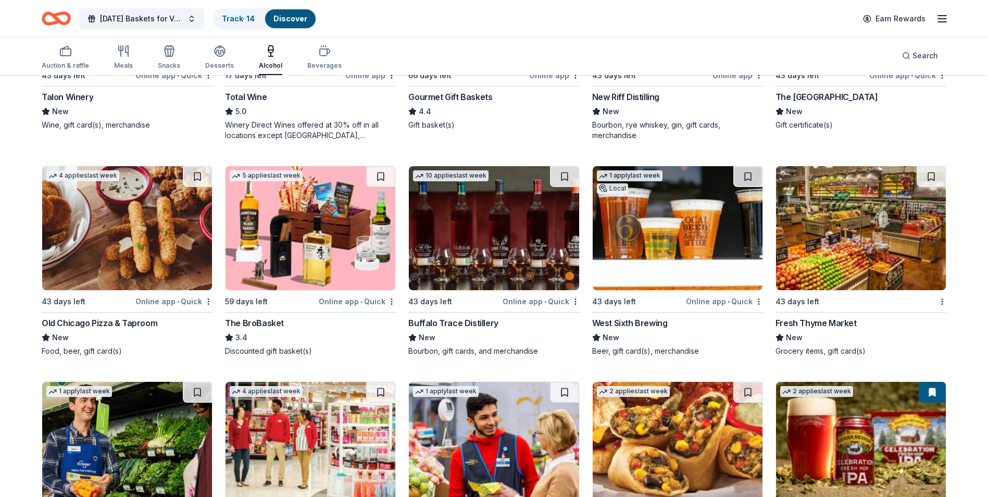
scroll to position [254, 0]
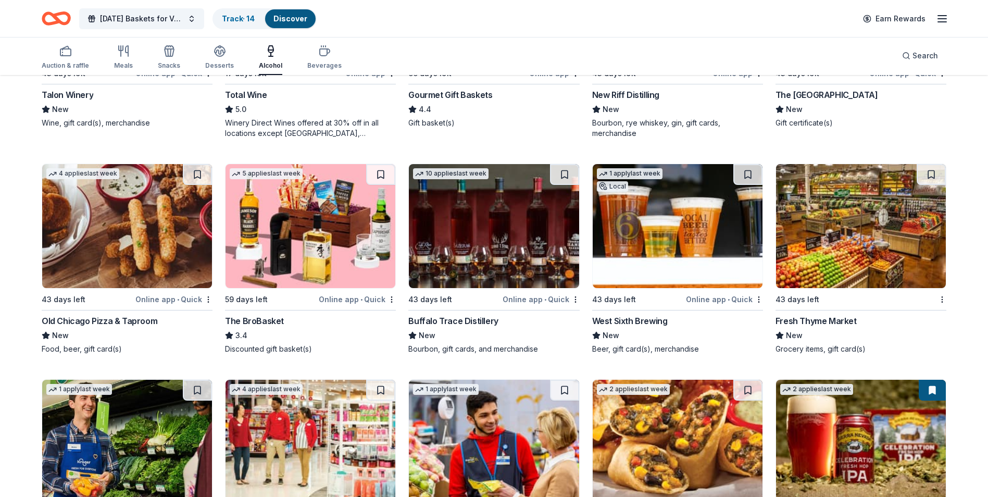
click at [449, 321] on div "Buffalo Trace Distillery" at bounding box center [453, 321] width 90 height 13
click at [631, 319] on div "West Sixth Brewing" at bounding box center [630, 321] width 76 height 13
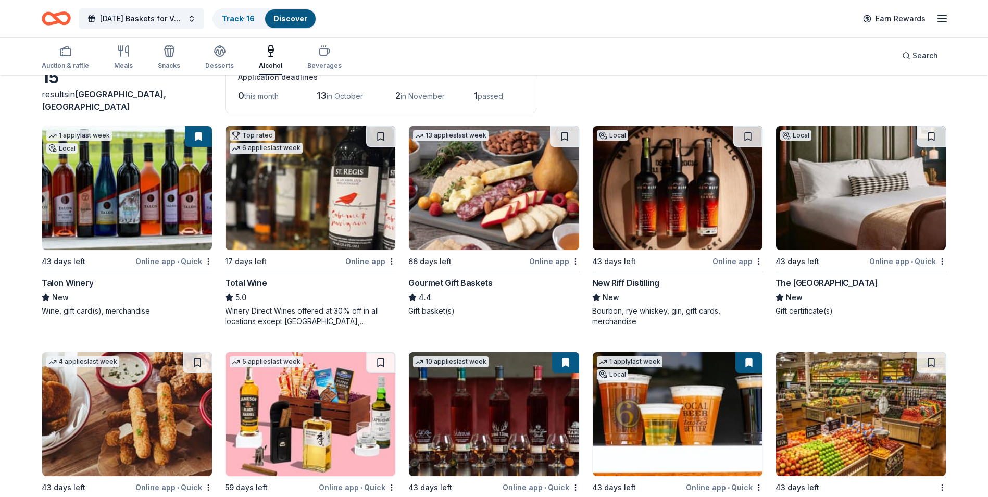
scroll to position [46, 0]
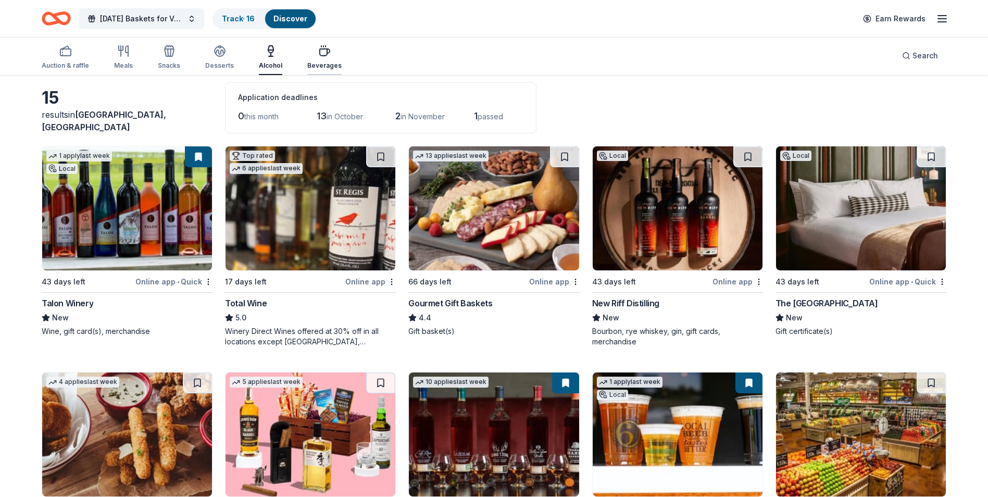
click at [324, 55] on icon "button" at bounding box center [324, 51] width 13 height 13
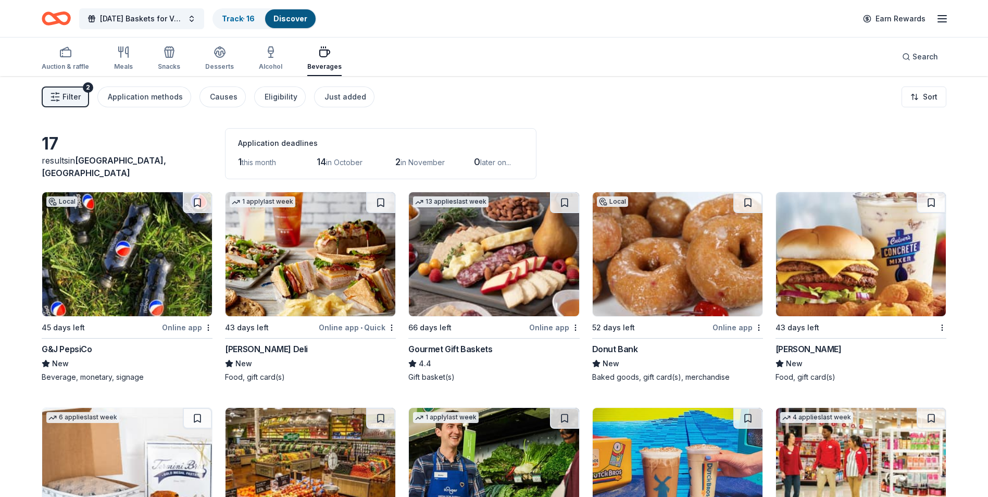
click at [271, 162] on span "this month" at bounding box center [259, 162] width 34 height 9
click at [253, 20] on link "Track · 16" at bounding box center [238, 18] width 33 height 9
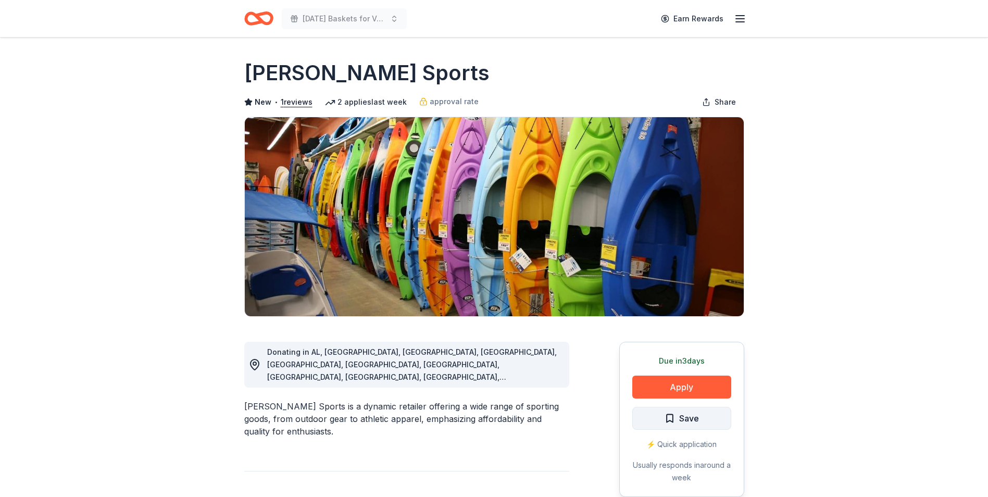
click at [671, 416] on span "Save" at bounding box center [682, 419] width 34 height 14
click at [686, 382] on button "Apply" at bounding box center [681, 387] width 99 height 23
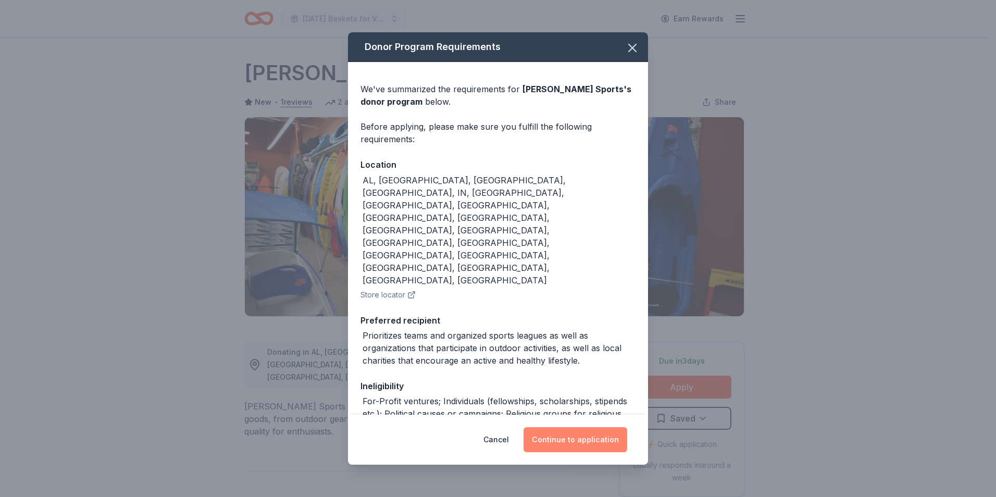
click at [565, 441] on button "Continue to application" at bounding box center [576, 439] width 104 height 25
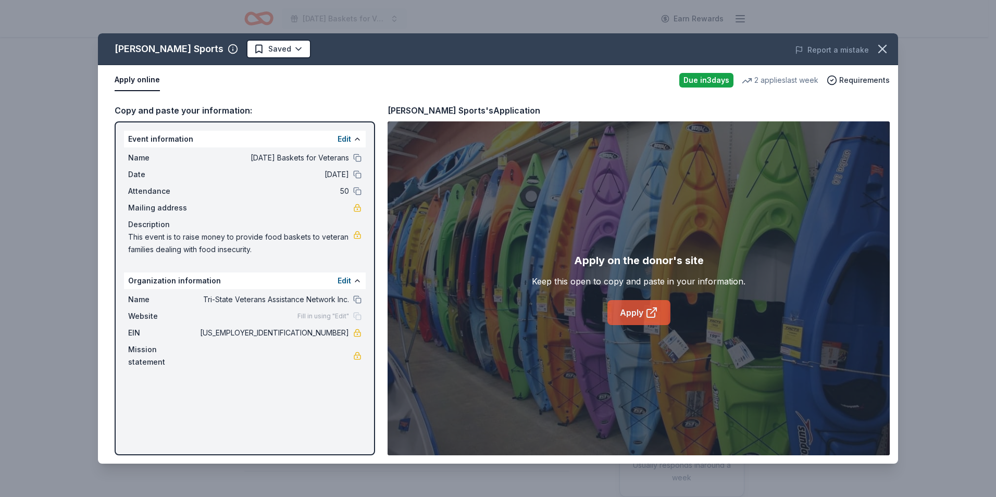
click at [635, 319] on link "Apply" at bounding box center [638, 312] width 63 height 25
click at [889, 47] on icon "button" at bounding box center [882, 49] width 15 height 15
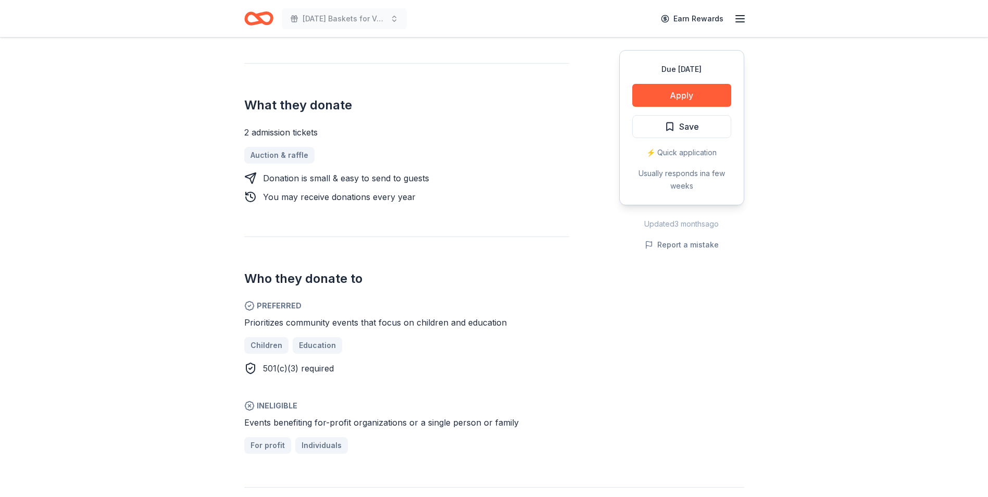
scroll to position [365, 0]
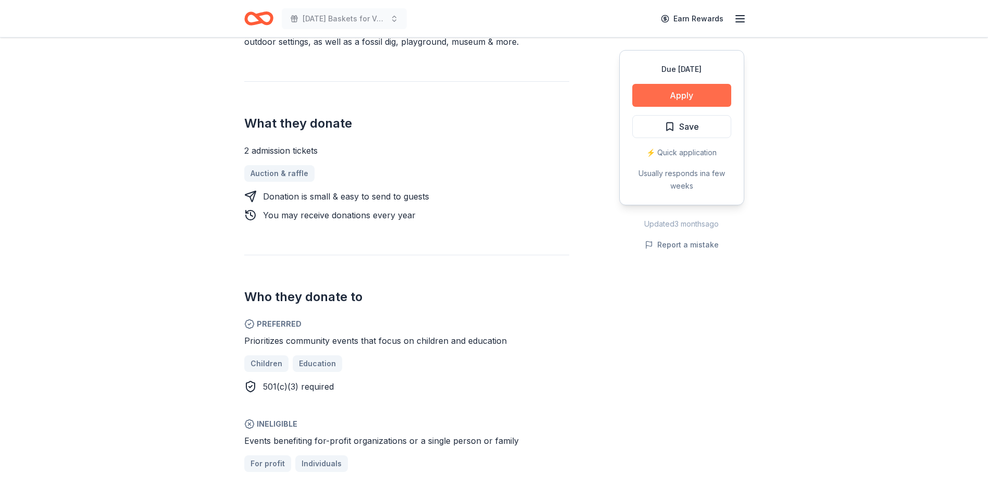
click at [672, 96] on button "Apply" at bounding box center [681, 95] width 99 height 23
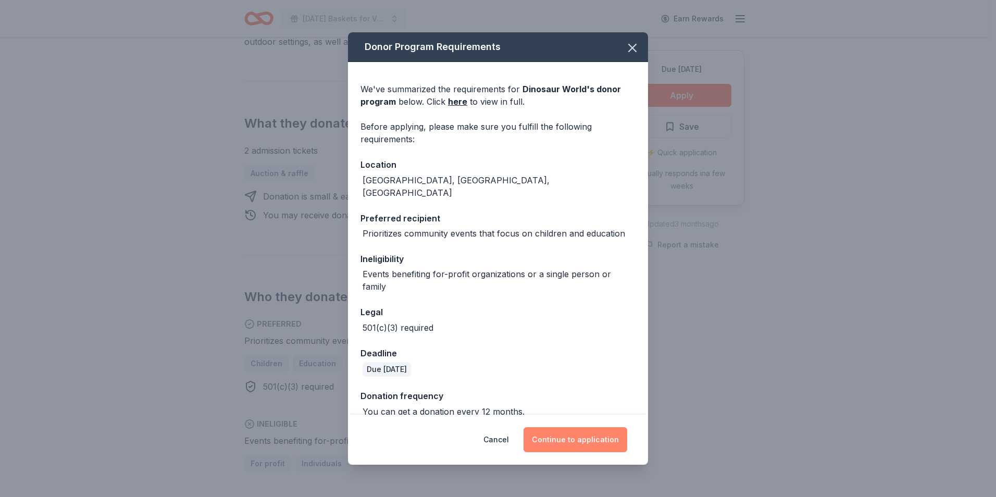
click at [585, 437] on button "Continue to application" at bounding box center [576, 439] width 104 height 25
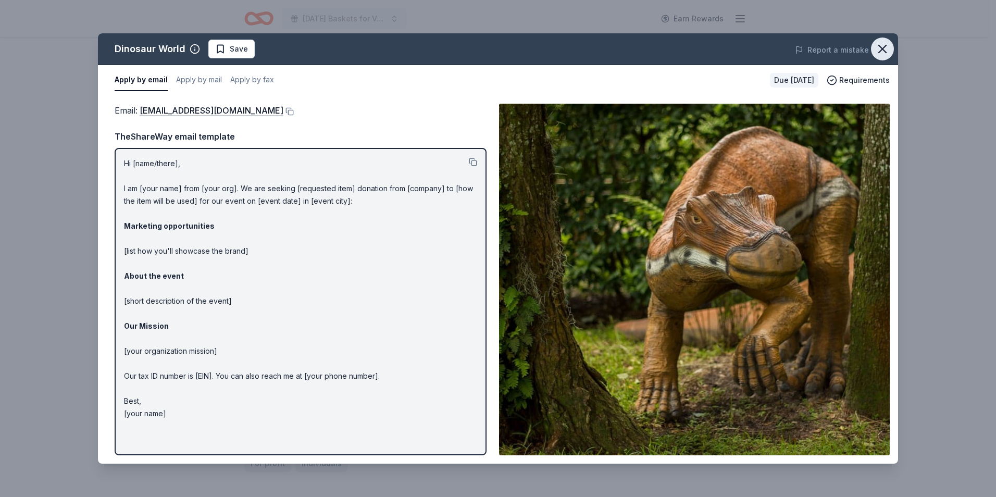
click at [887, 48] on icon "button" at bounding box center [882, 49] width 15 height 15
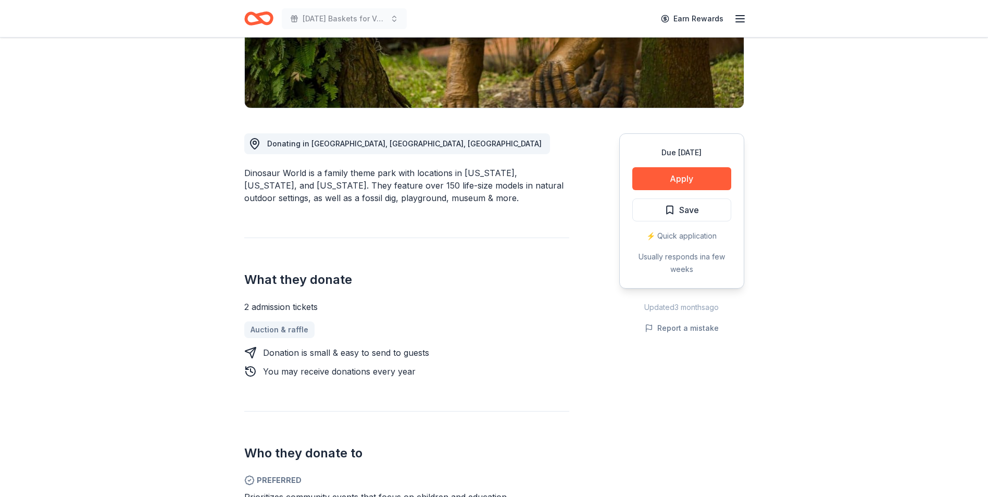
scroll to position [261, 0]
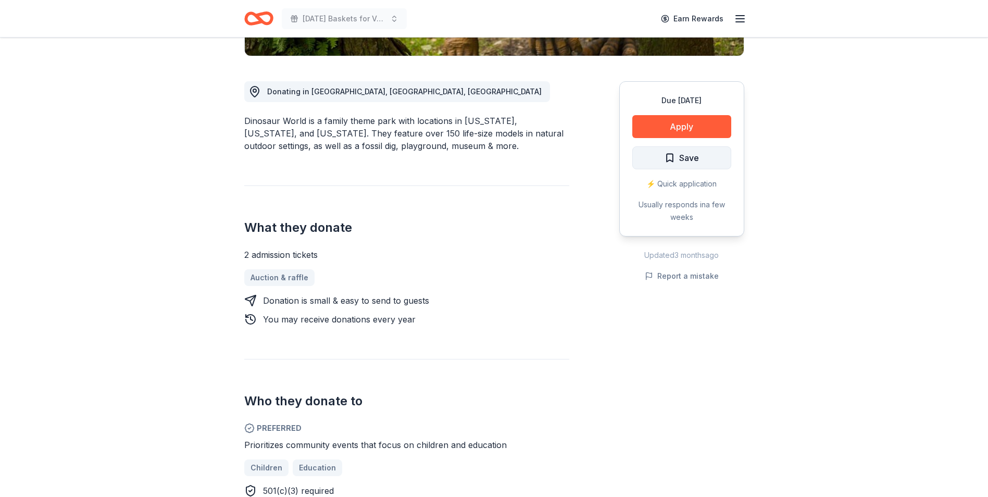
click at [684, 155] on span "Save" at bounding box center [689, 158] width 20 height 14
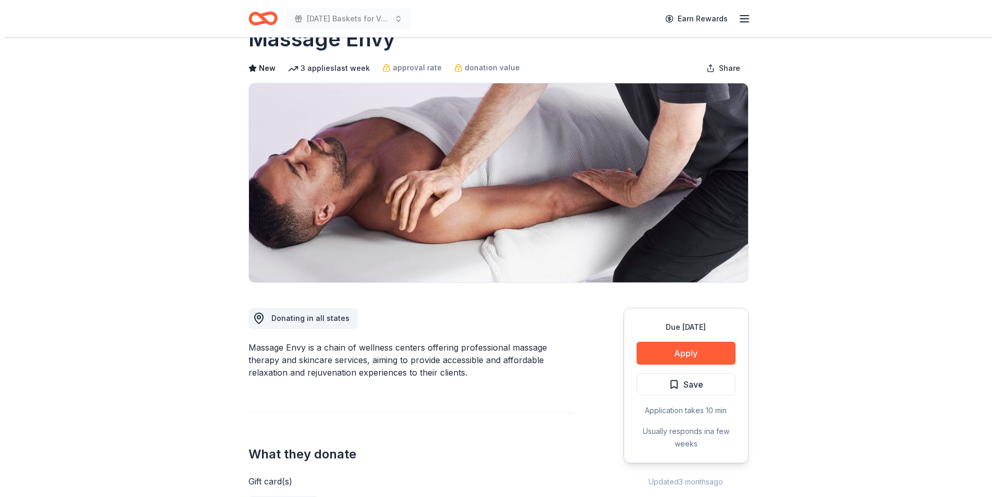
scroll to position [52, 0]
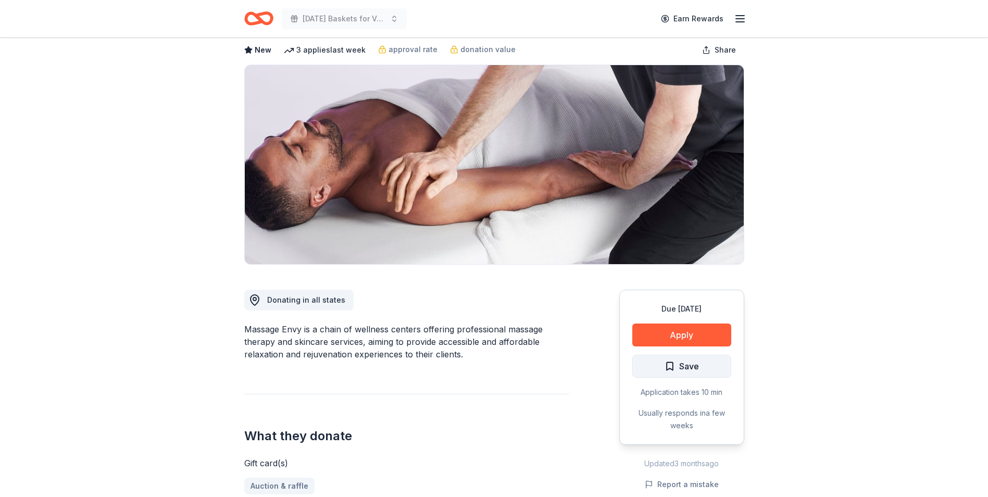
click at [683, 369] on span "Save" at bounding box center [689, 366] width 20 height 14
click at [686, 335] on button "Apply" at bounding box center [681, 335] width 99 height 23
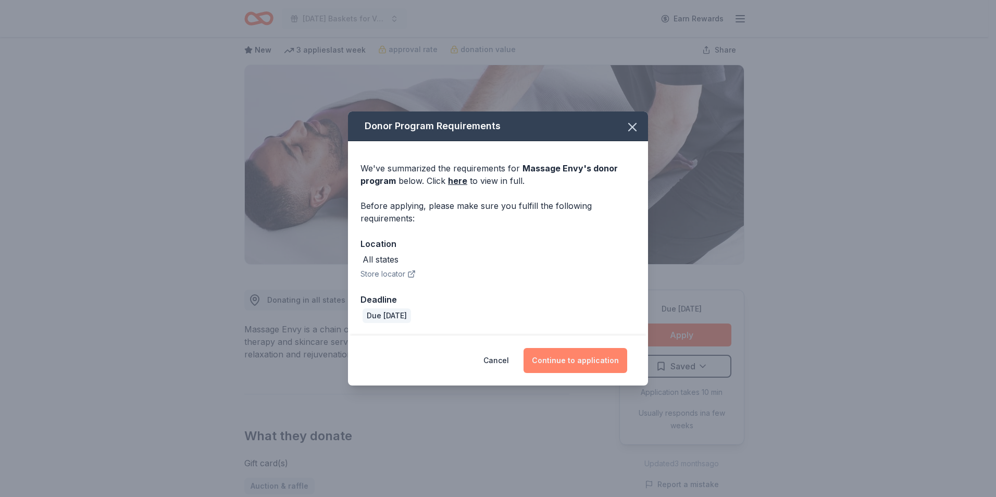
click at [607, 363] on button "Continue to application" at bounding box center [576, 360] width 104 height 25
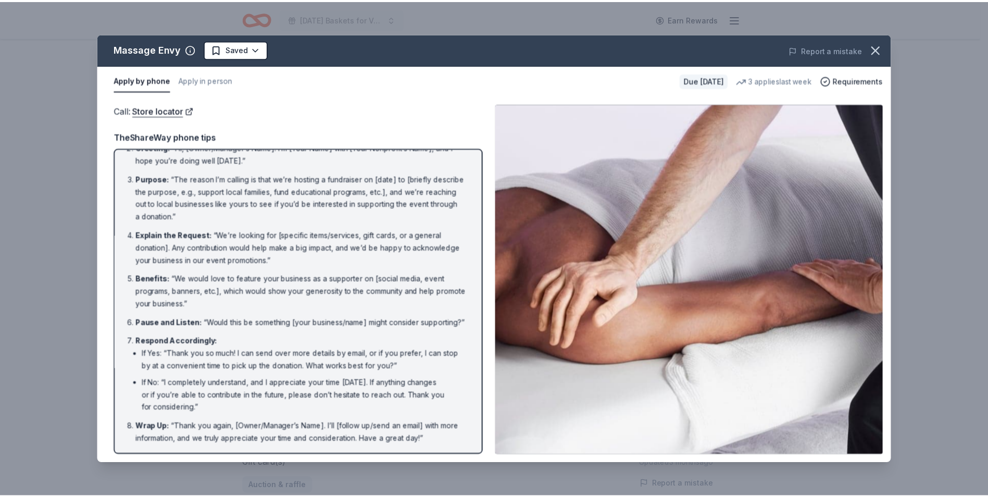
scroll to position [59, 0]
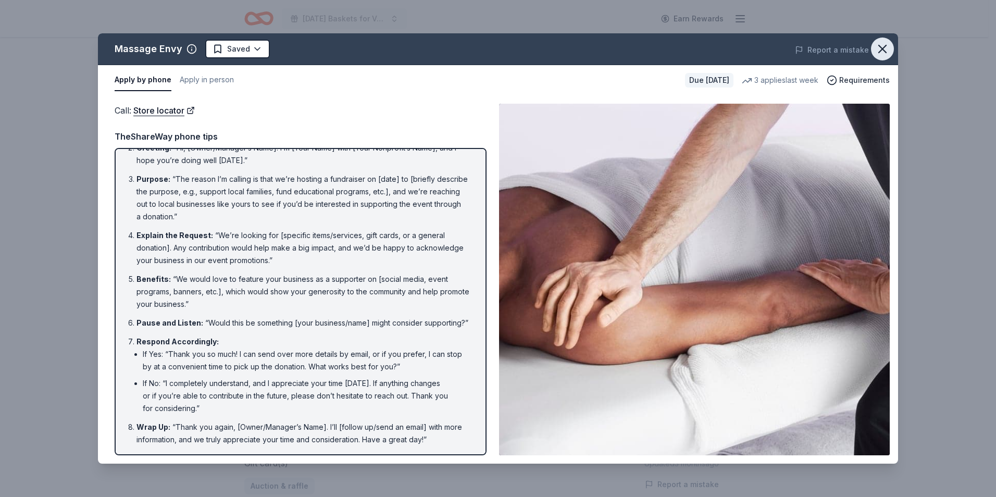
click at [877, 54] on icon "button" at bounding box center [882, 49] width 15 height 15
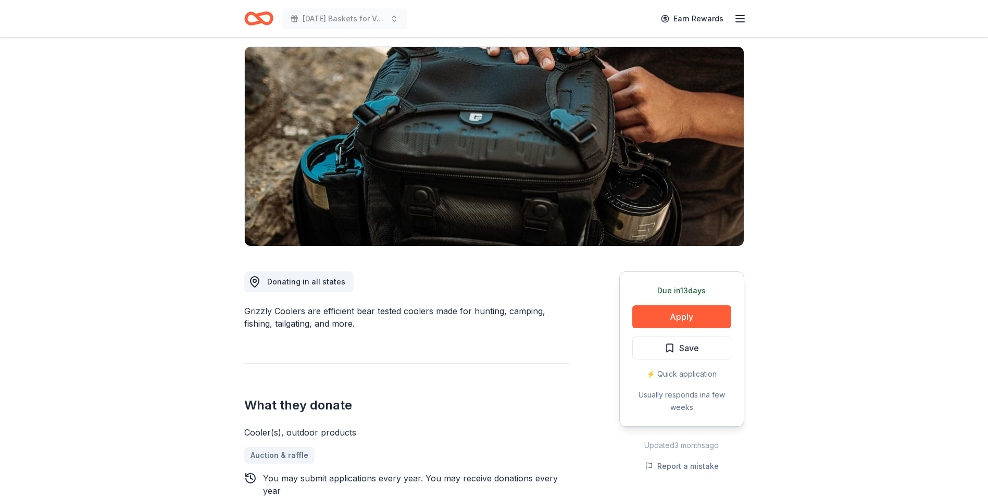
scroll to position [52, 0]
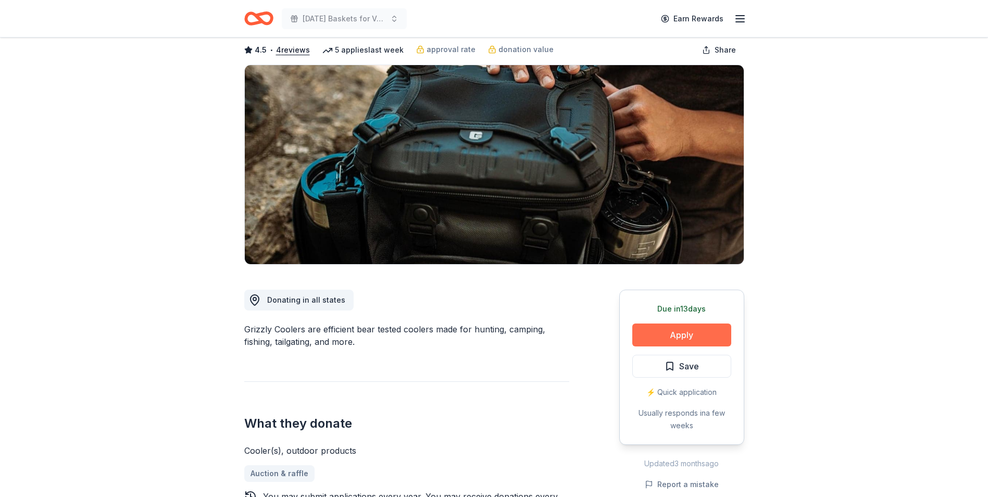
click at [694, 332] on button "Apply" at bounding box center [681, 335] width 99 height 23
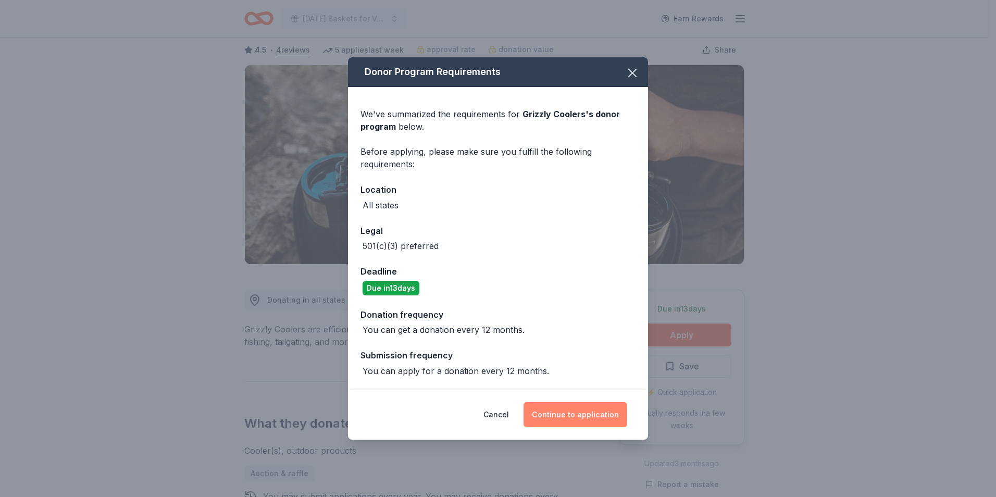
click at [588, 420] on button "Continue to application" at bounding box center [576, 414] width 104 height 25
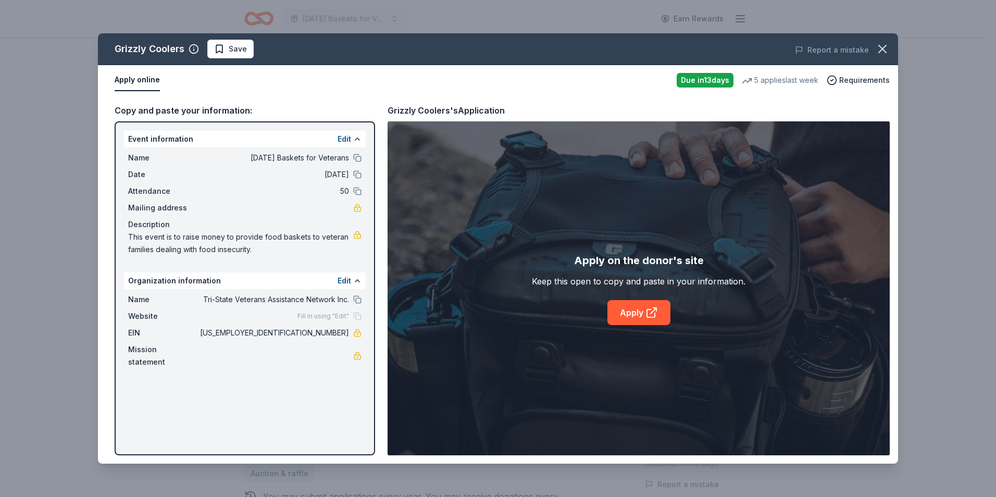
click at [665, 369] on div "Apply on the donor's site Keep this open to copy and paste in your information.…" at bounding box center [639, 288] width 502 height 334
click at [626, 306] on link "Apply" at bounding box center [638, 312] width 63 height 25
click at [884, 41] on button "button" at bounding box center [882, 49] width 23 height 23
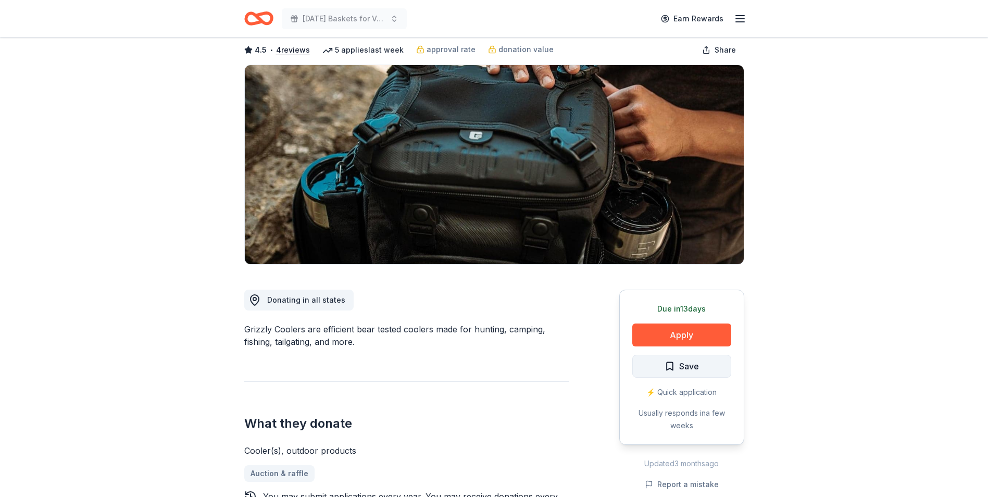
click at [672, 368] on span "Save" at bounding box center [682, 366] width 34 height 14
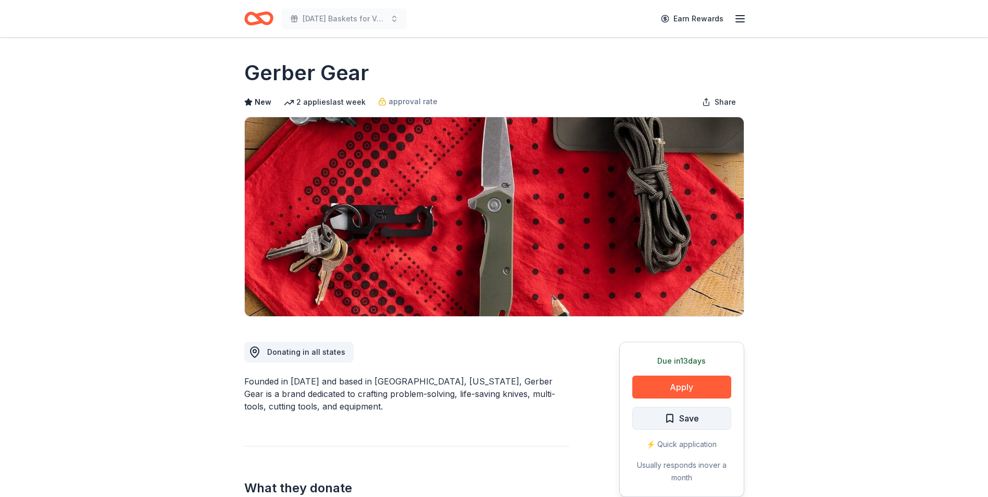
click at [657, 419] on button "Save" at bounding box center [681, 418] width 99 height 23
click at [670, 386] on button "Apply" at bounding box center [681, 387] width 99 height 23
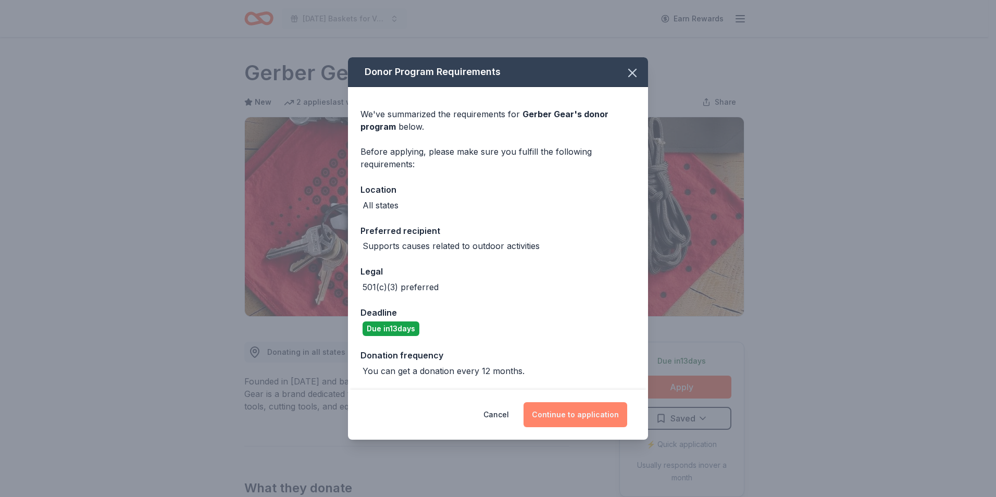
click at [601, 417] on button "Continue to application" at bounding box center [576, 414] width 104 height 25
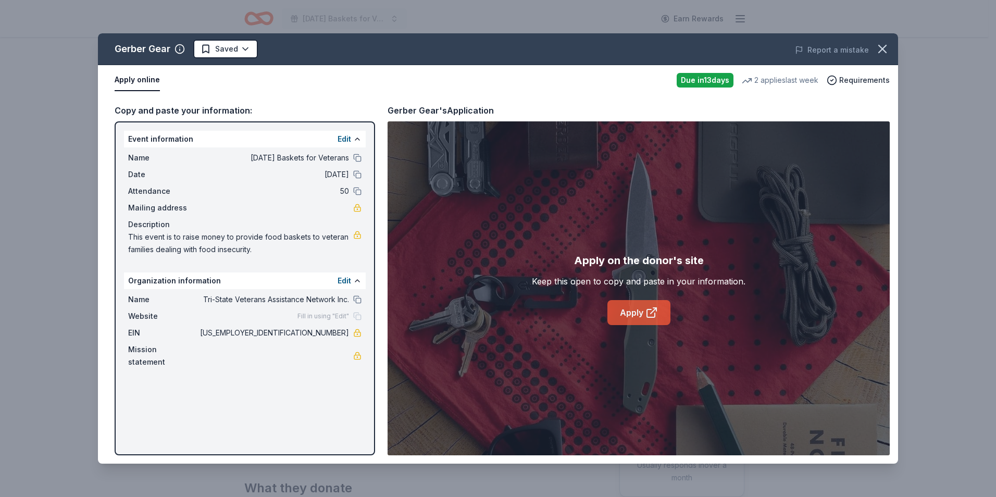
click at [643, 317] on link "Apply" at bounding box center [638, 312] width 63 height 25
click at [886, 46] on icon "button" at bounding box center [882, 49] width 15 height 15
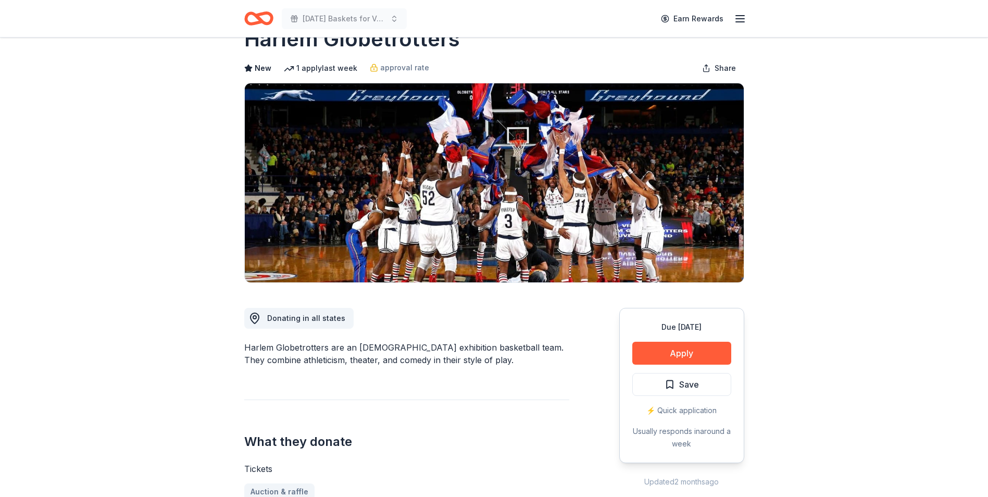
scroll to position [52, 0]
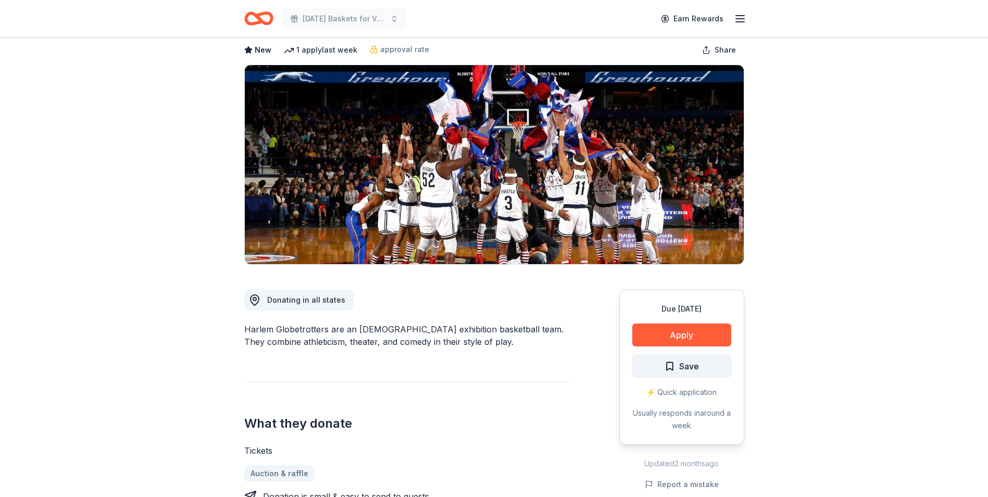
click at [662, 361] on button "Save" at bounding box center [681, 366] width 99 height 23
click at [671, 334] on button "Apply" at bounding box center [681, 335] width 99 height 23
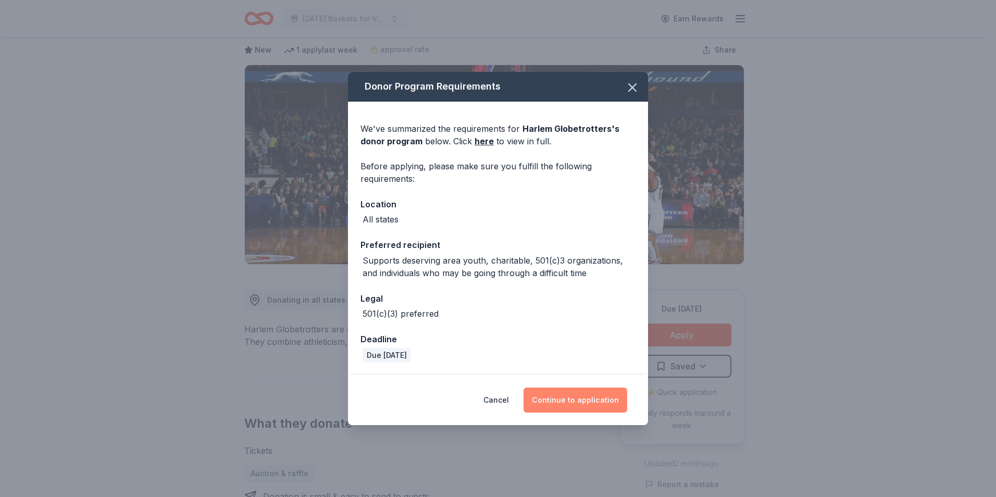
click at [581, 402] on button "Continue to application" at bounding box center [576, 400] width 104 height 25
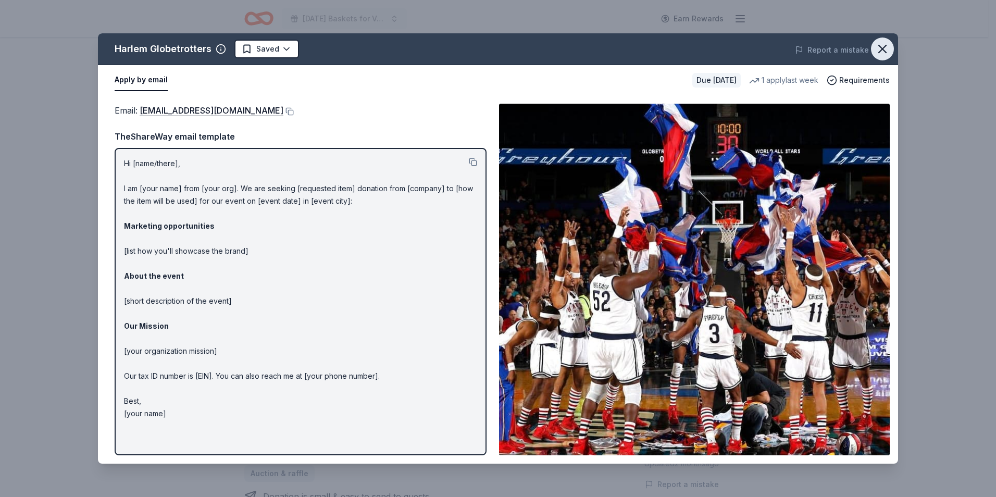
click at [884, 46] on icon "button" at bounding box center [882, 49] width 15 height 15
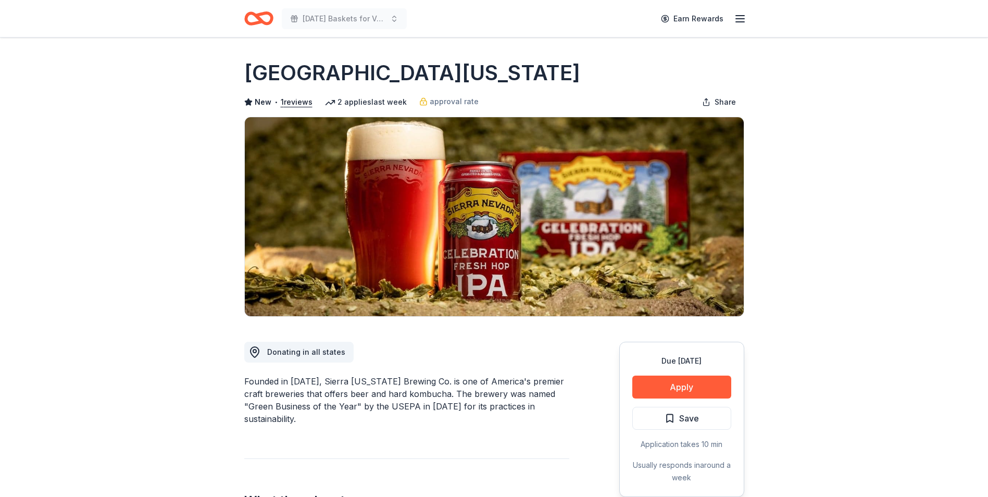
click at [687, 420] on span "Save" at bounding box center [689, 419] width 20 height 14
click at [696, 386] on button "Apply" at bounding box center [681, 387] width 99 height 23
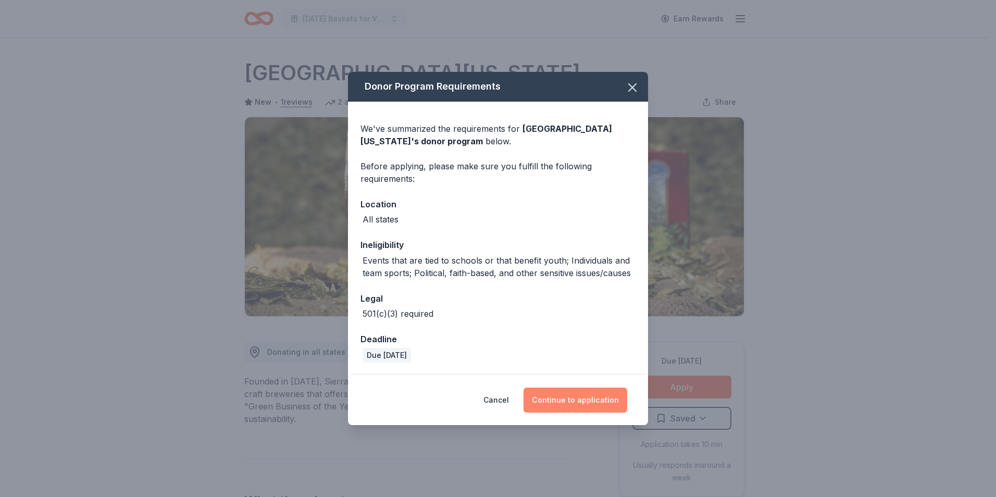
click at [596, 401] on button "Continue to application" at bounding box center [576, 400] width 104 height 25
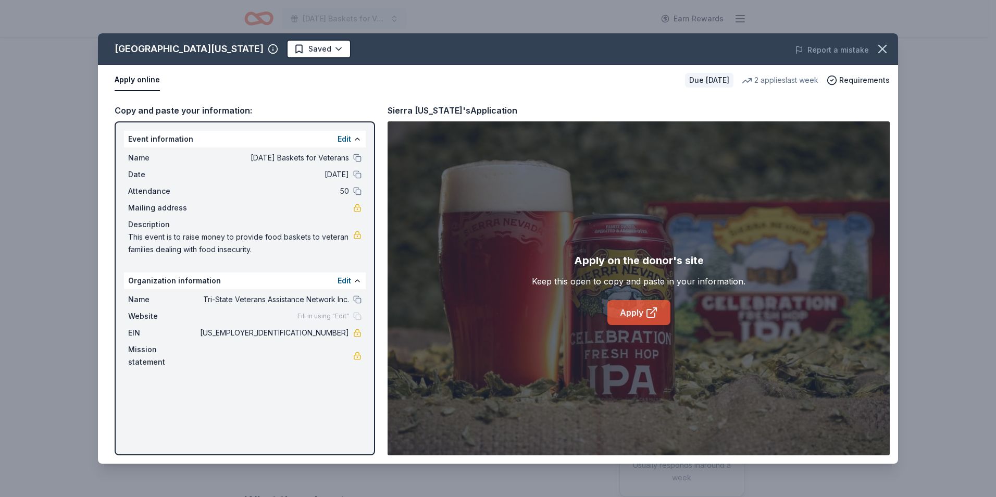
click at [653, 314] on icon at bounding box center [652, 312] width 13 height 13
click at [886, 48] on icon "button" at bounding box center [882, 49] width 15 height 15
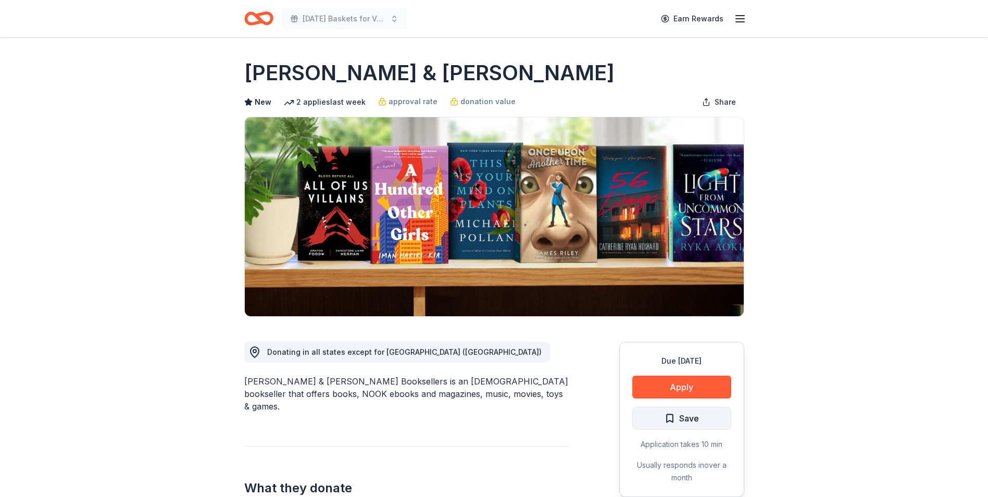
click at [689, 415] on span "Save" at bounding box center [689, 419] width 20 height 14
click at [688, 390] on button "Apply" at bounding box center [681, 387] width 99 height 23
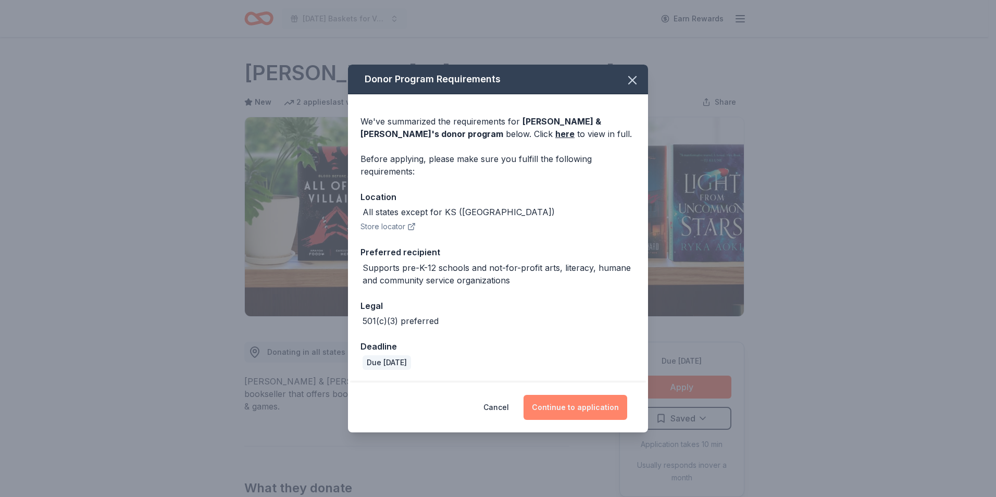
click at [579, 407] on button "Continue to application" at bounding box center [576, 407] width 104 height 25
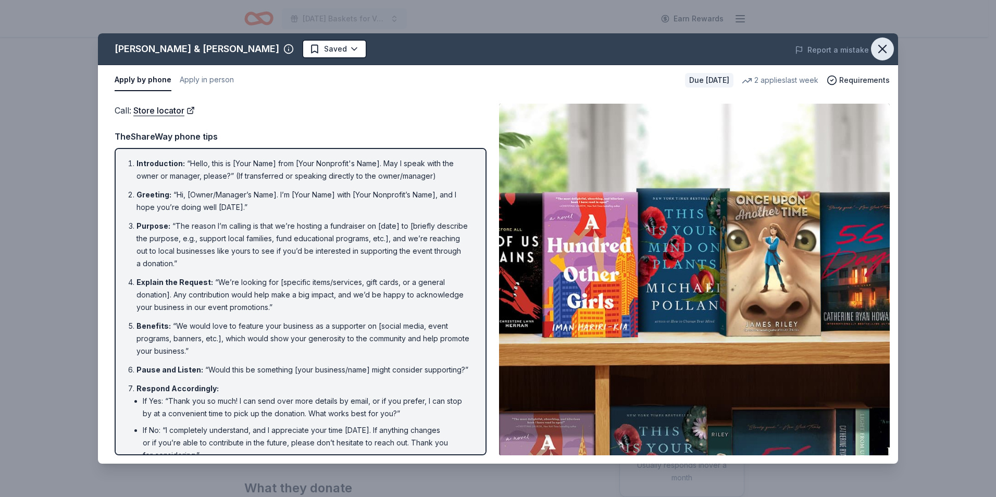
click at [886, 51] on icon "button" at bounding box center [882, 49] width 15 height 15
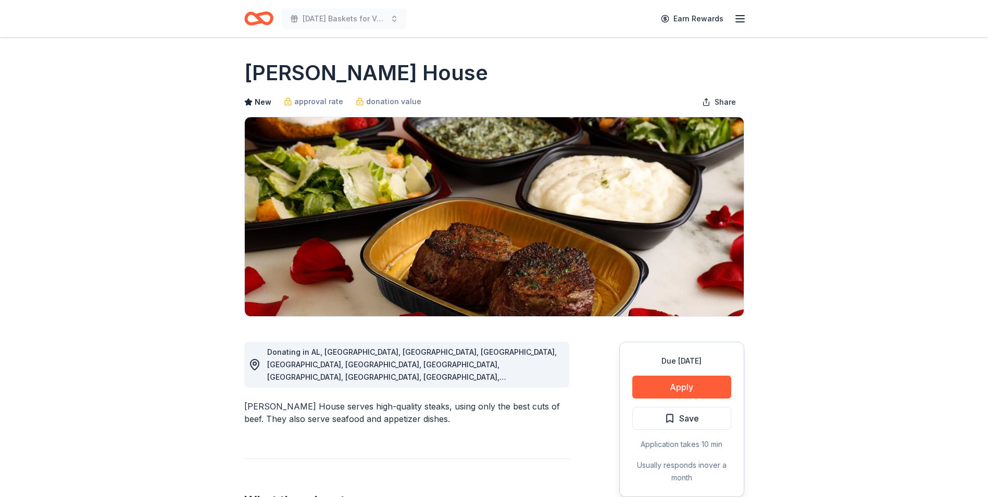
scroll to position [52, 0]
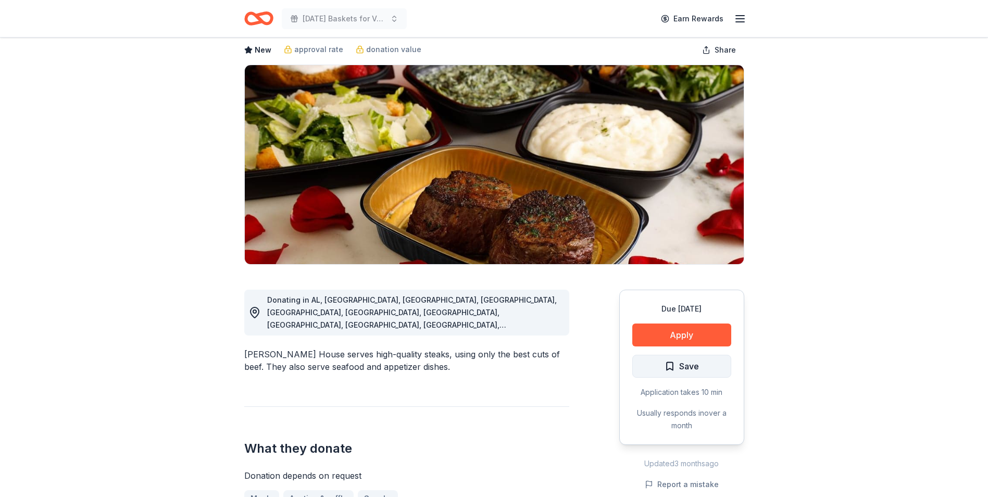
click at [651, 374] on button "Save" at bounding box center [681, 366] width 99 height 23
click at [669, 328] on button "Apply" at bounding box center [681, 335] width 99 height 23
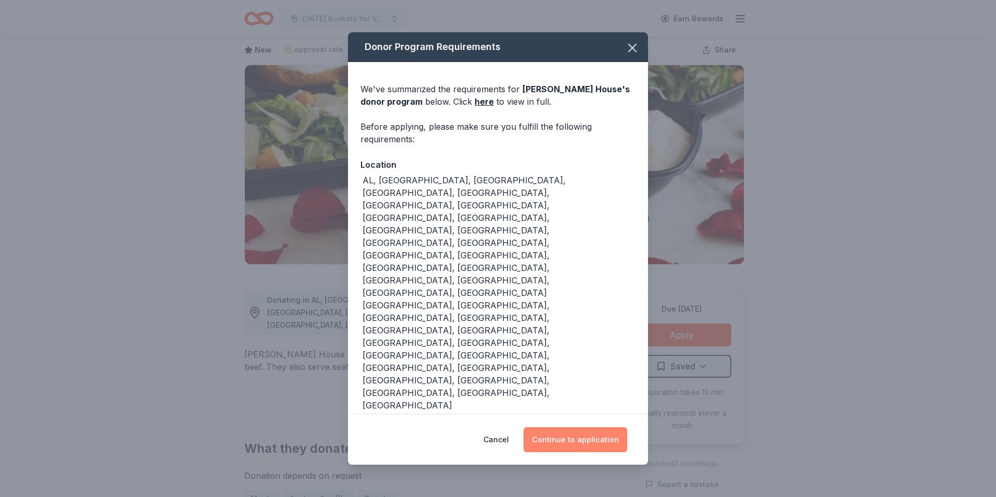
click at [588, 427] on button "Continue to application" at bounding box center [576, 439] width 104 height 25
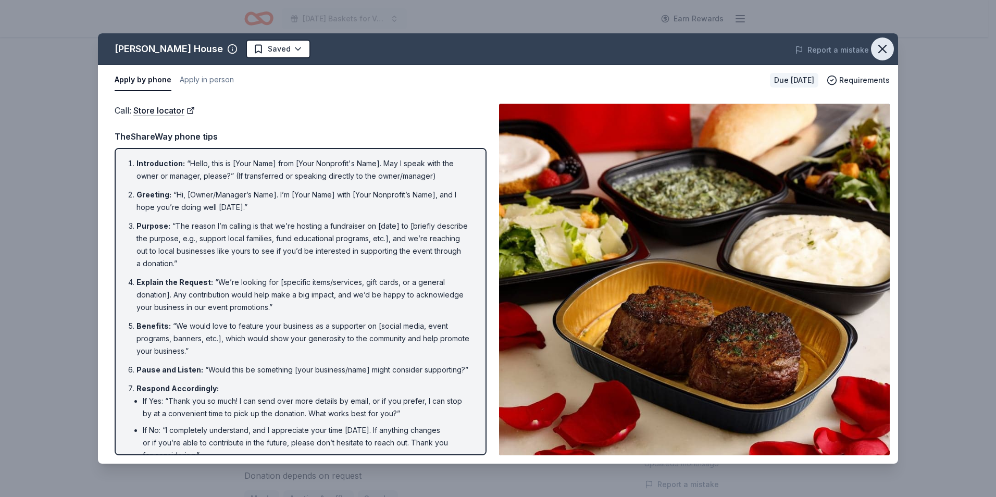
click at [885, 46] on icon "button" at bounding box center [882, 49] width 15 height 15
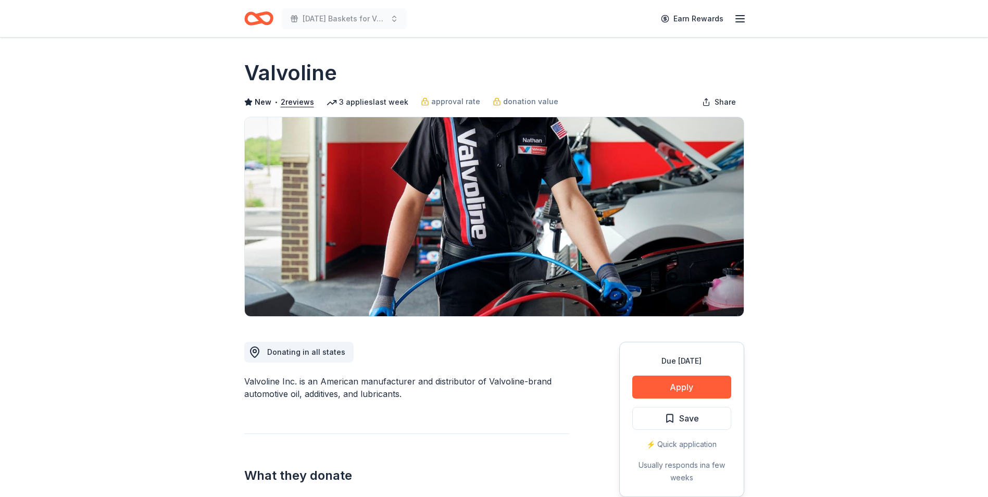
click at [680, 416] on span "Save" at bounding box center [689, 419] width 20 height 14
click at [678, 386] on button "Apply" at bounding box center [681, 387] width 99 height 23
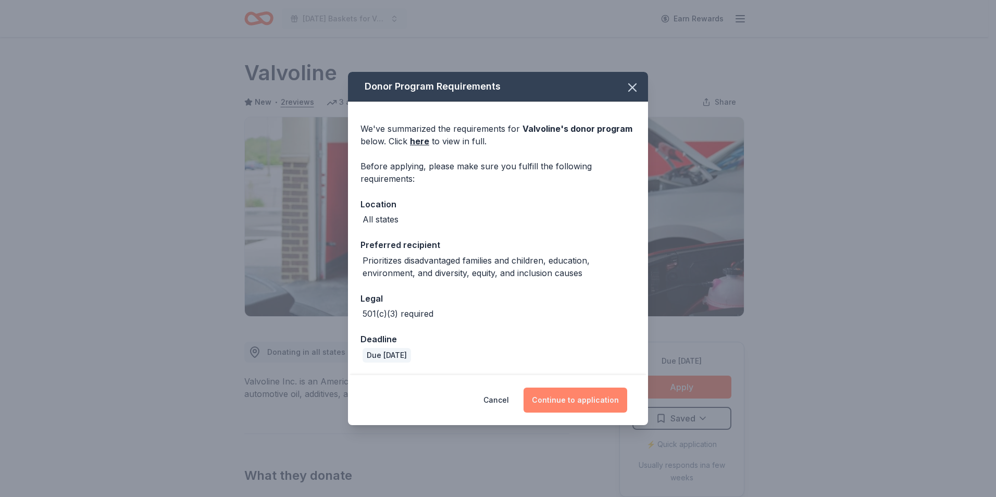
click at [590, 399] on button "Continue to application" at bounding box center [576, 400] width 104 height 25
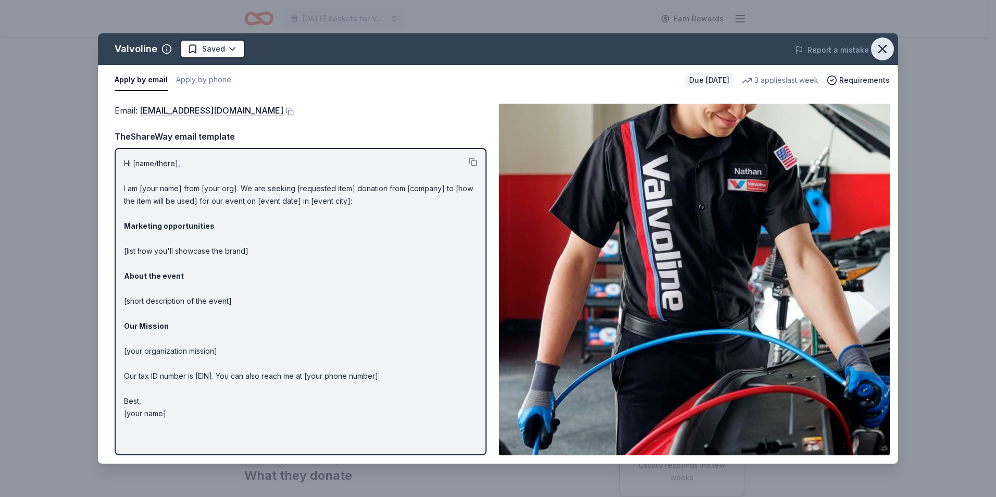
click at [889, 51] on icon "button" at bounding box center [882, 49] width 15 height 15
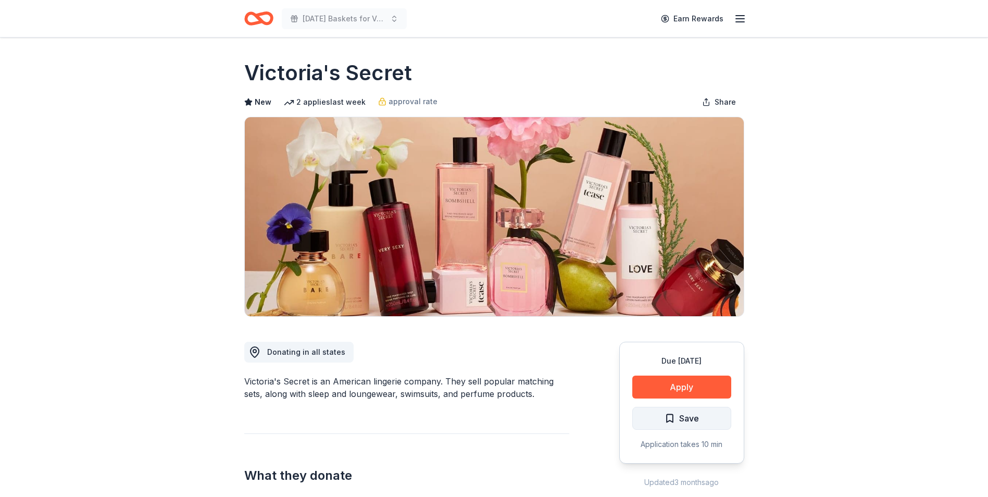
click at [693, 411] on button "Save" at bounding box center [681, 418] width 99 height 23
click at [689, 387] on button "Apply" at bounding box center [681, 387] width 99 height 23
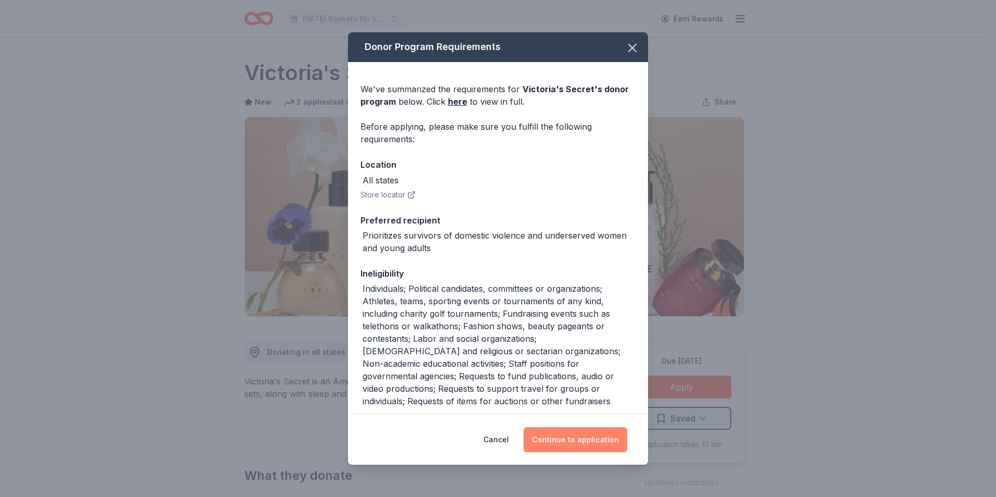
click at [596, 441] on button "Continue to application" at bounding box center [576, 439] width 104 height 25
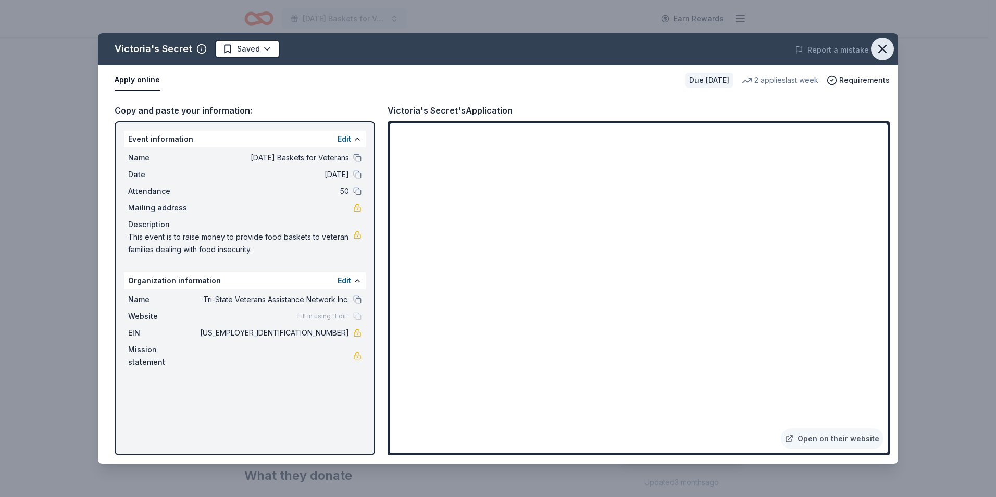
click at [885, 47] on icon "button" at bounding box center [882, 48] width 7 height 7
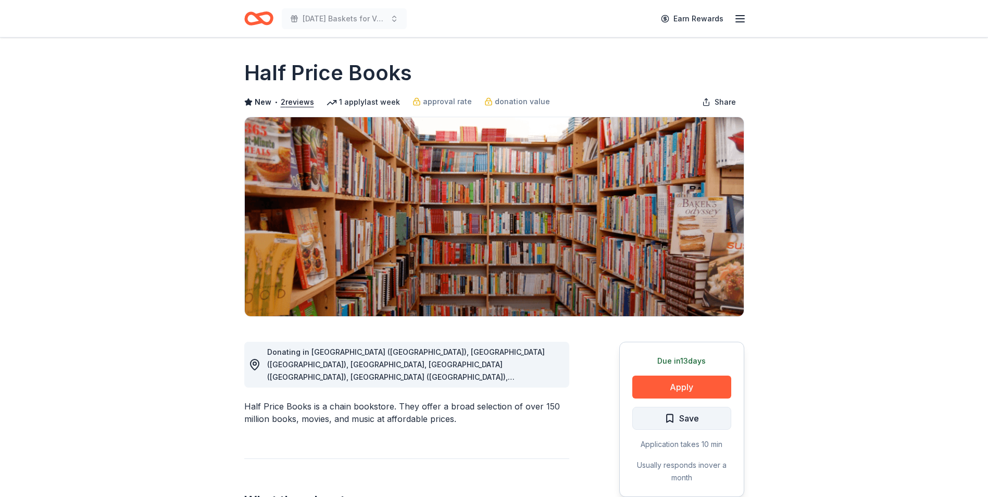
click at [709, 421] on button "Save" at bounding box center [681, 418] width 99 height 23
click at [693, 395] on button "Apply" at bounding box center [681, 387] width 99 height 23
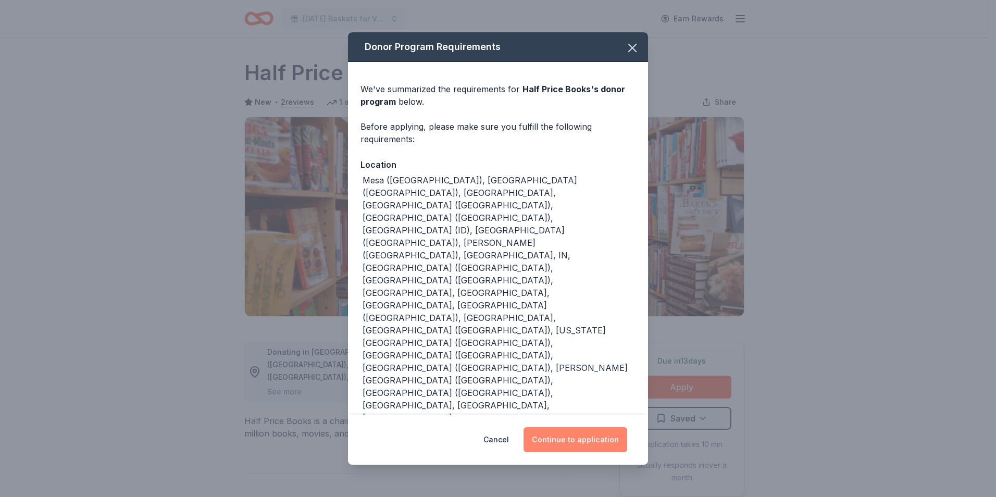
click at [585, 429] on button "Continue to application" at bounding box center [576, 439] width 104 height 25
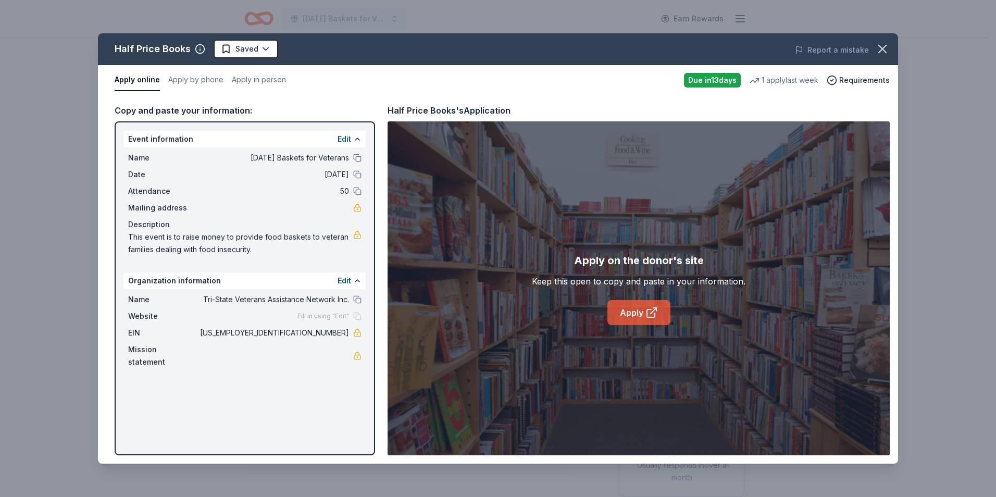
click at [644, 321] on link "Apply" at bounding box center [638, 312] width 63 height 25
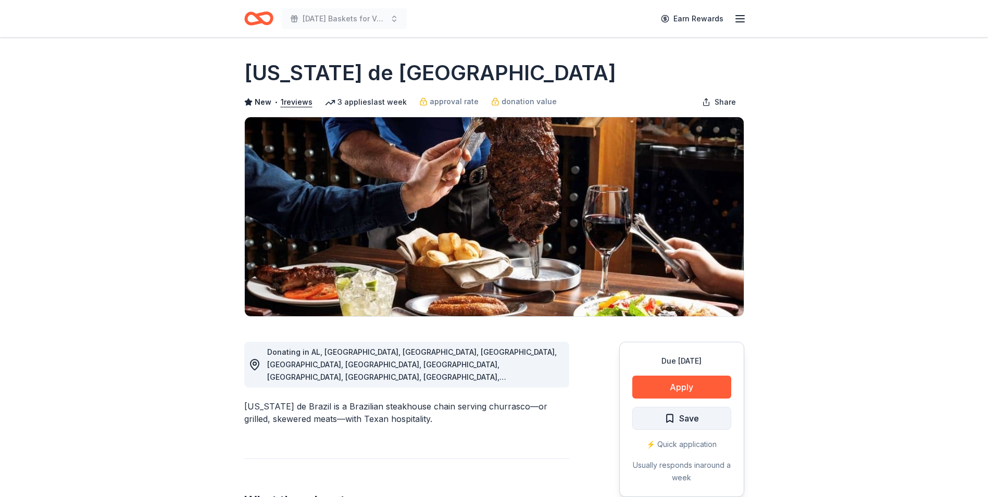
click at [681, 421] on span "Save" at bounding box center [689, 419] width 20 height 14
click at [687, 389] on button "Apply" at bounding box center [681, 387] width 99 height 23
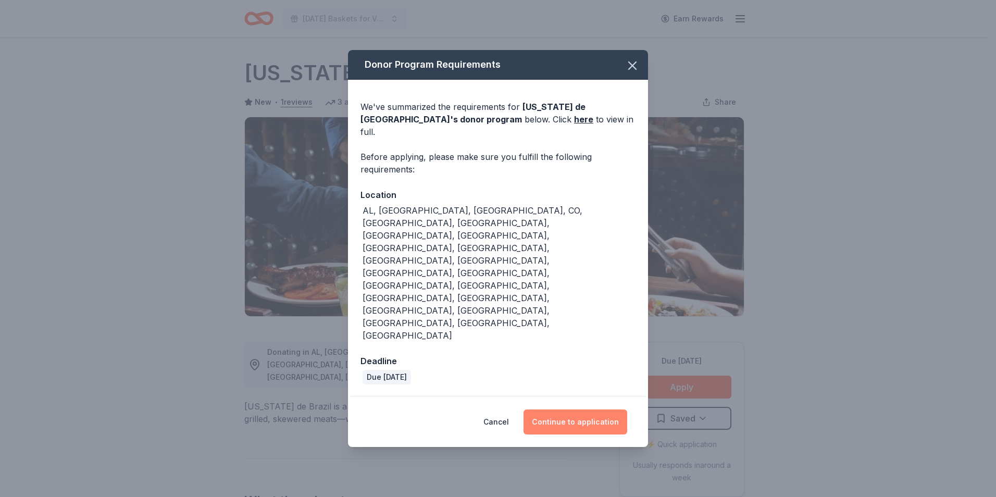
click at [603, 410] on button "Continue to application" at bounding box center [576, 422] width 104 height 25
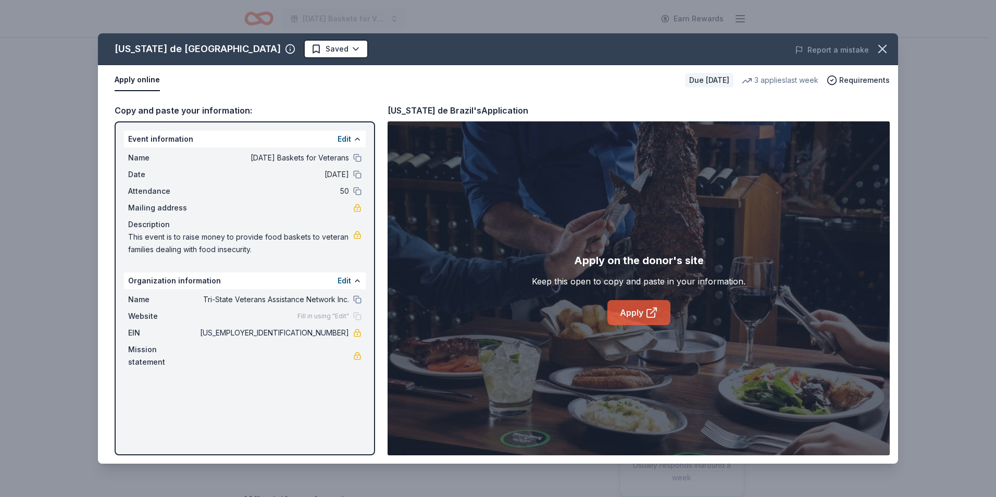
click at [637, 305] on link "Apply" at bounding box center [638, 312] width 63 height 25
click at [879, 45] on icon "button" at bounding box center [882, 48] width 7 height 7
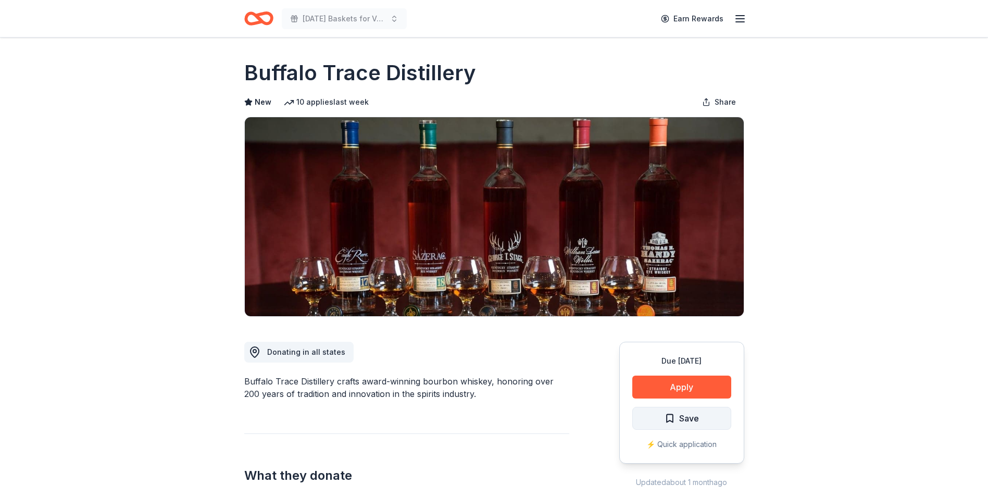
click at [674, 421] on span "Save" at bounding box center [682, 419] width 34 height 14
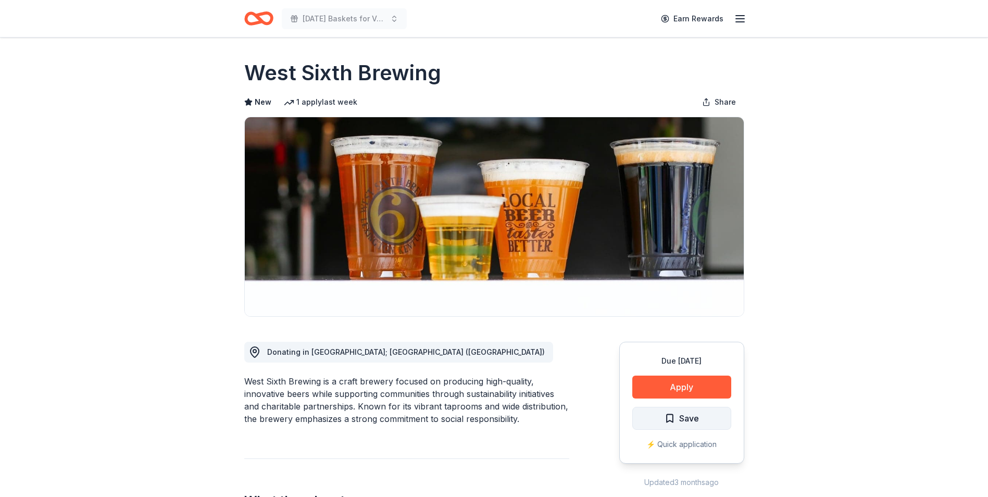
click at [672, 420] on span "Save" at bounding box center [682, 419] width 34 height 14
